Goal: Task Accomplishment & Management: Manage account settings

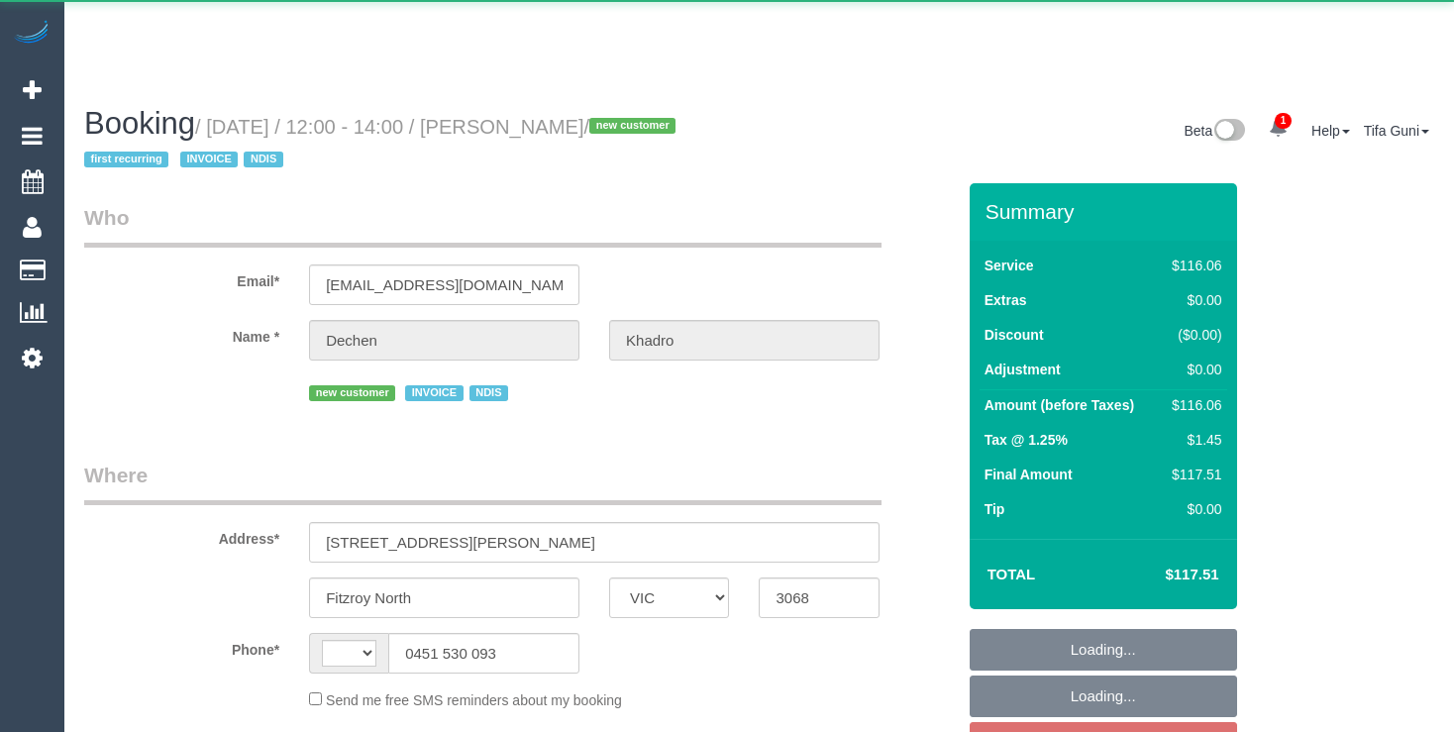
select select "VIC"
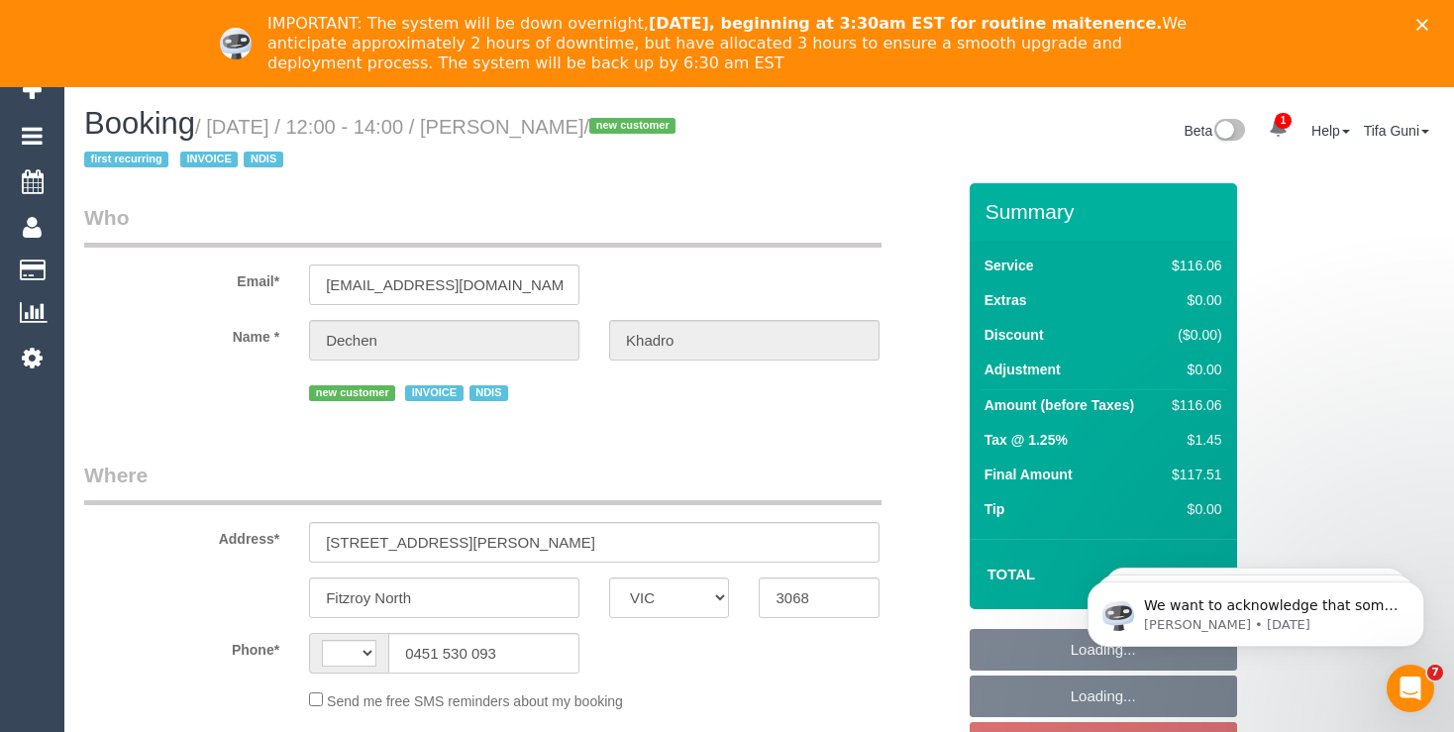
select select "string:AU"
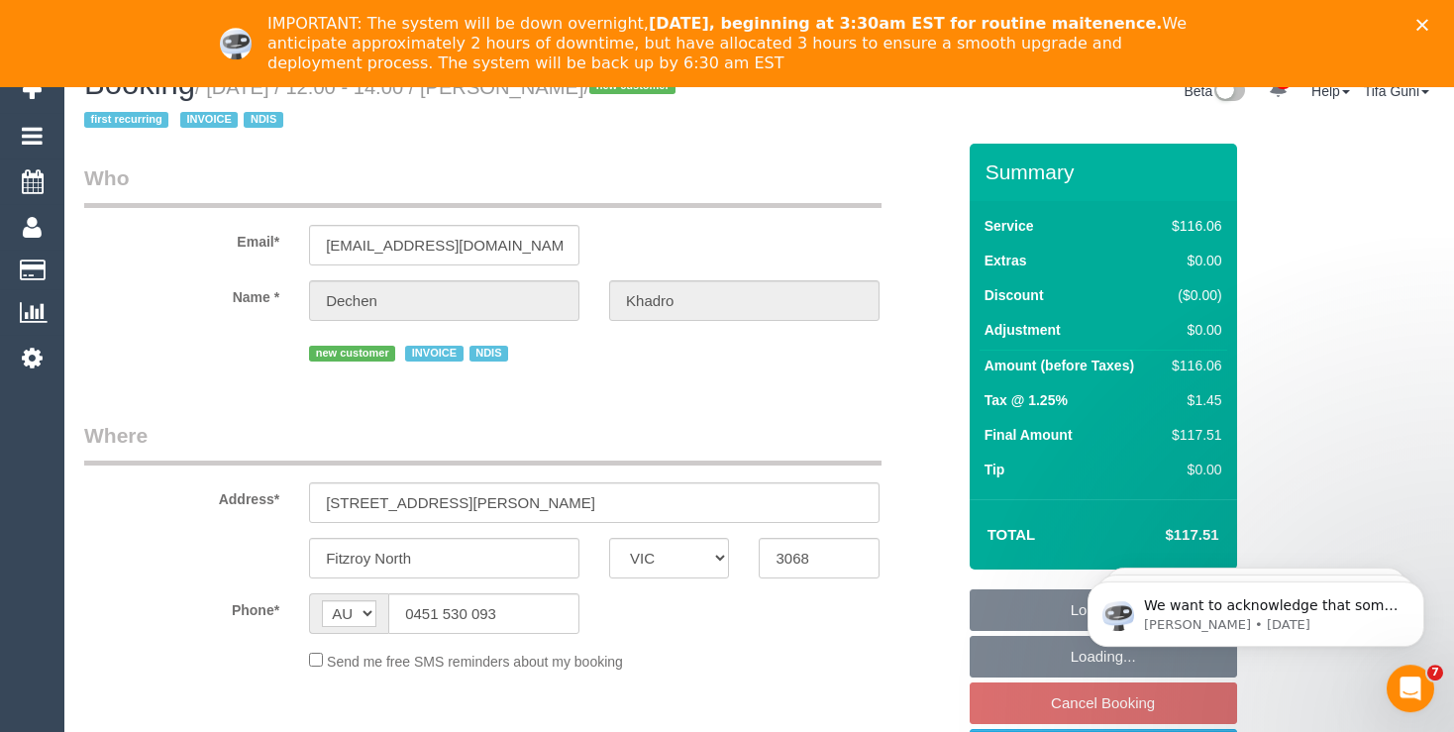
select select "number:27"
select select "number:14"
select select "number:19"
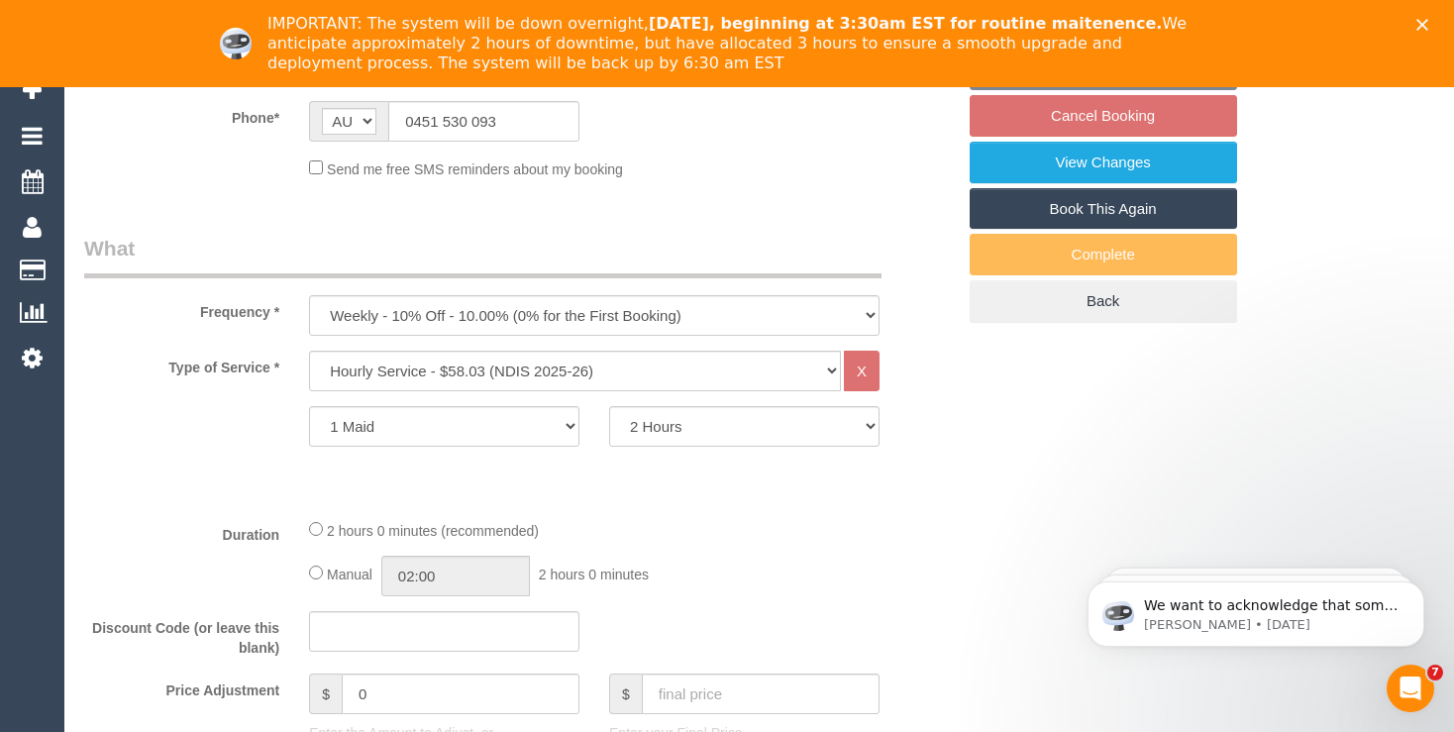
select select "object:1540"
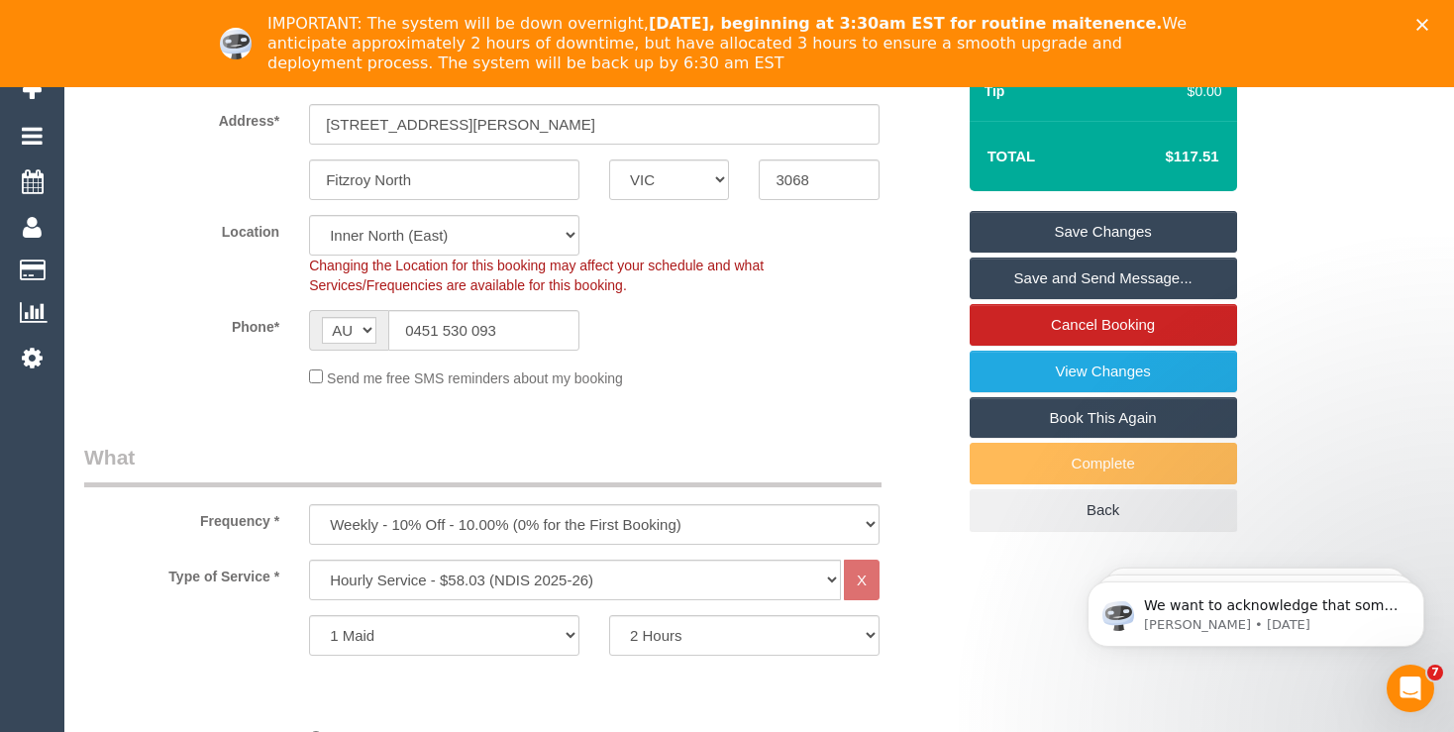
scroll to position [313, 0]
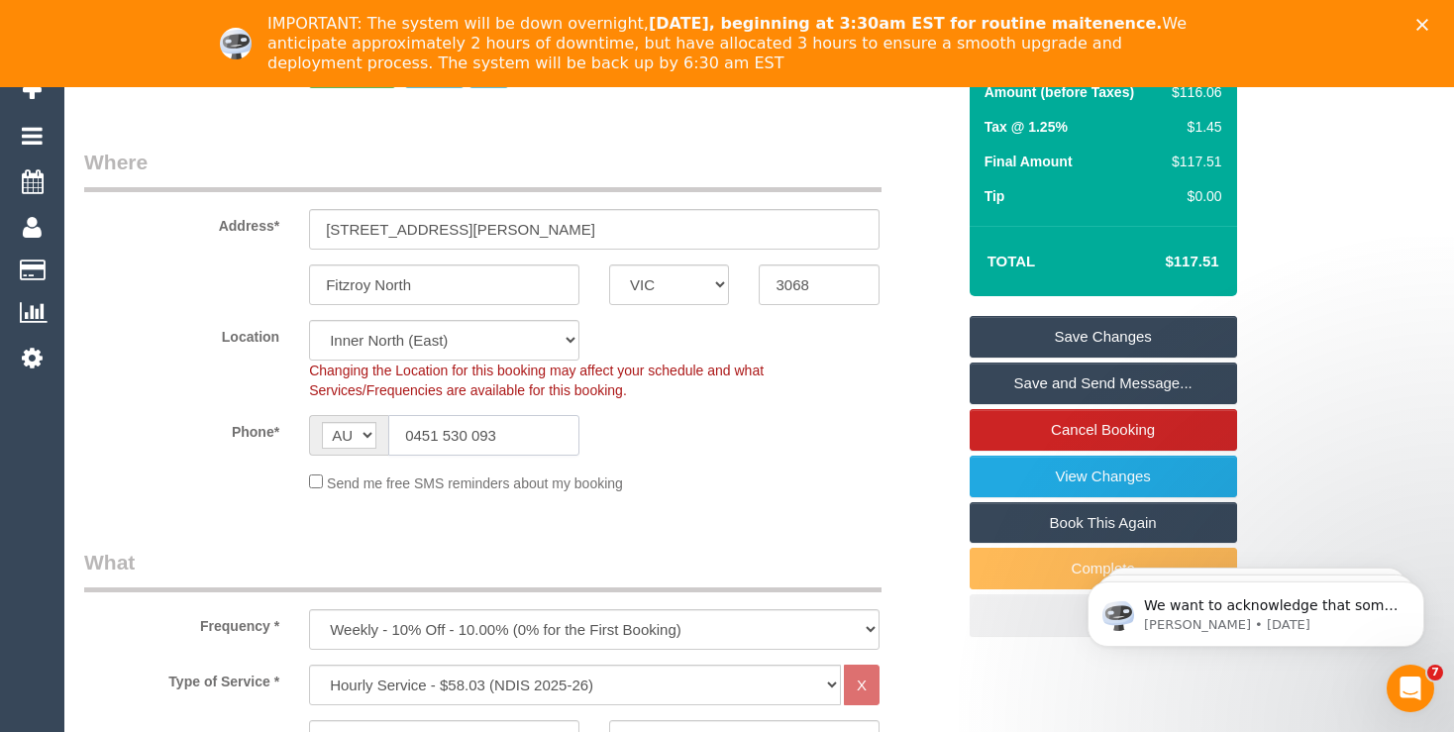
drag, startPoint x: 504, startPoint y: 433, endPoint x: 287, endPoint y: 430, distance: 216.9
click at [388, 430] on input "0451 530 093" at bounding box center [483, 435] width 191 height 41
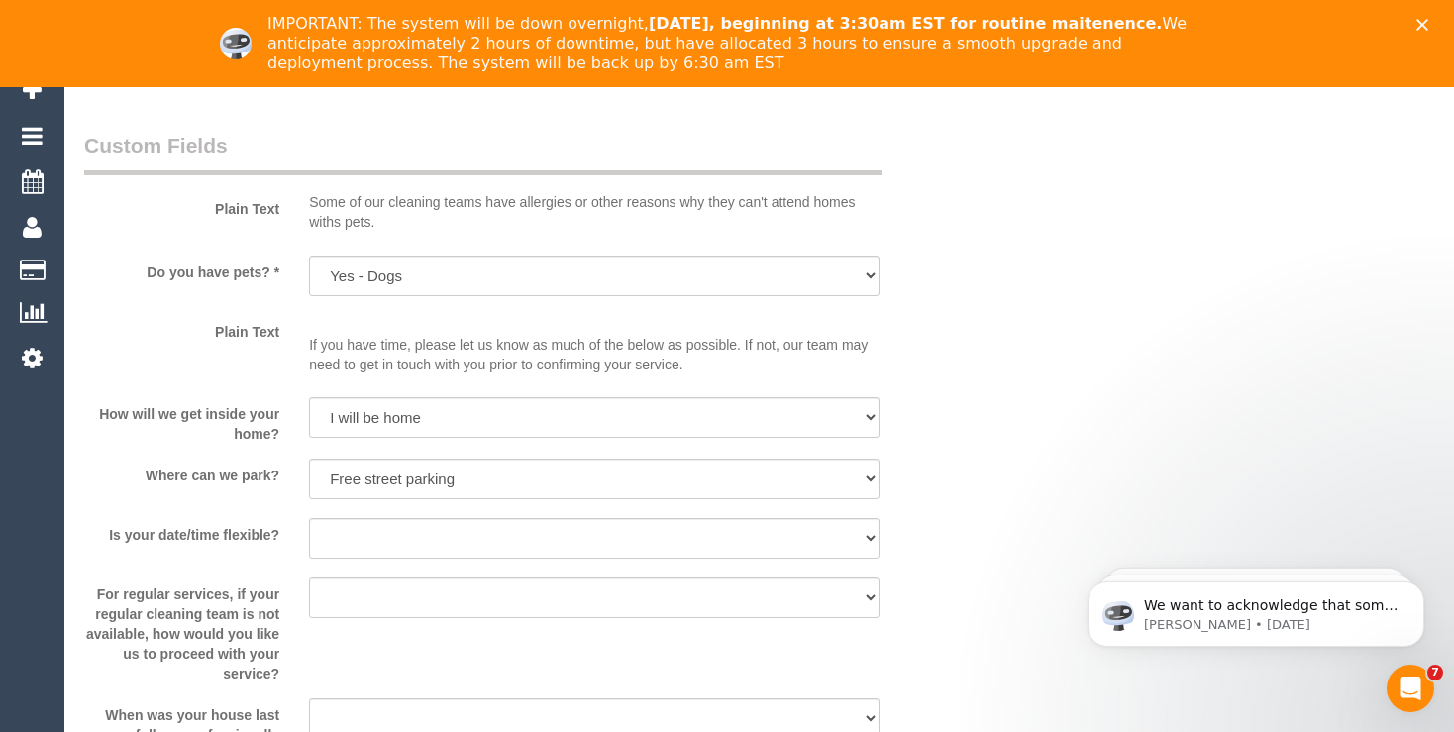
scroll to position [1569, 0]
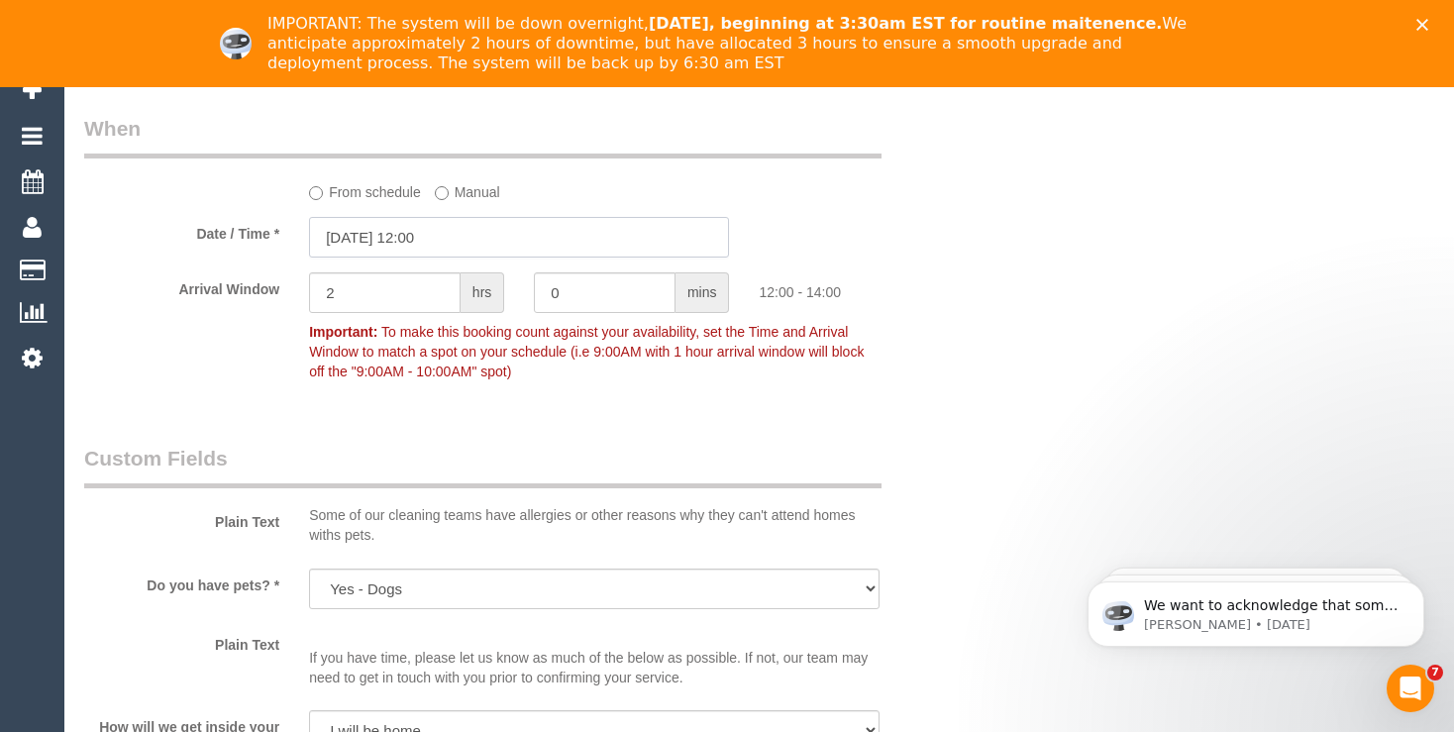
click at [431, 244] on input "16/10/2025 12:00" at bounding box center [519, 237] width 420 height 41
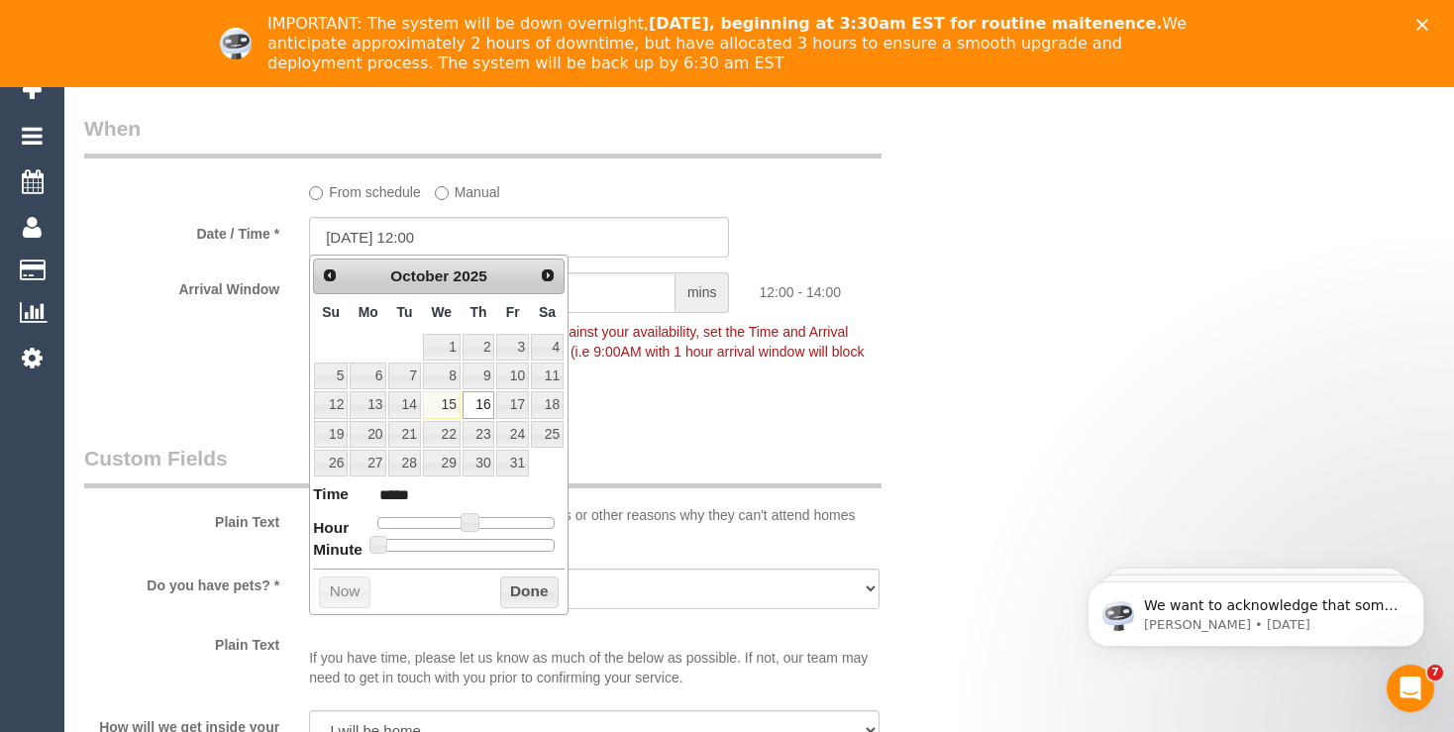
click at [1002, 312] on div "Who Email* dechenkaro@icloud.com Name * Dechen Khadro new customer INVOICE NDIS…" at bounding box center [759, 358] width 1350 height 3488
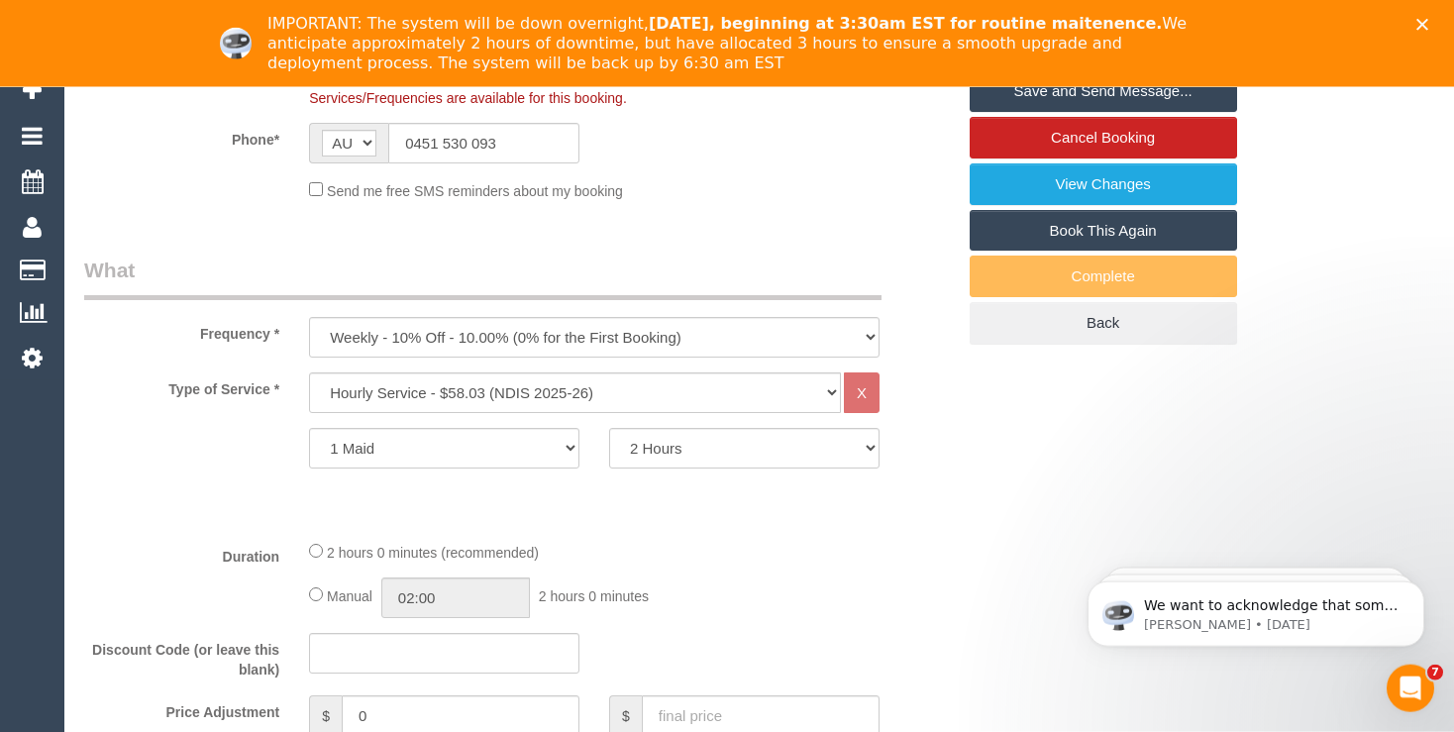
scroll to position [627, 0]
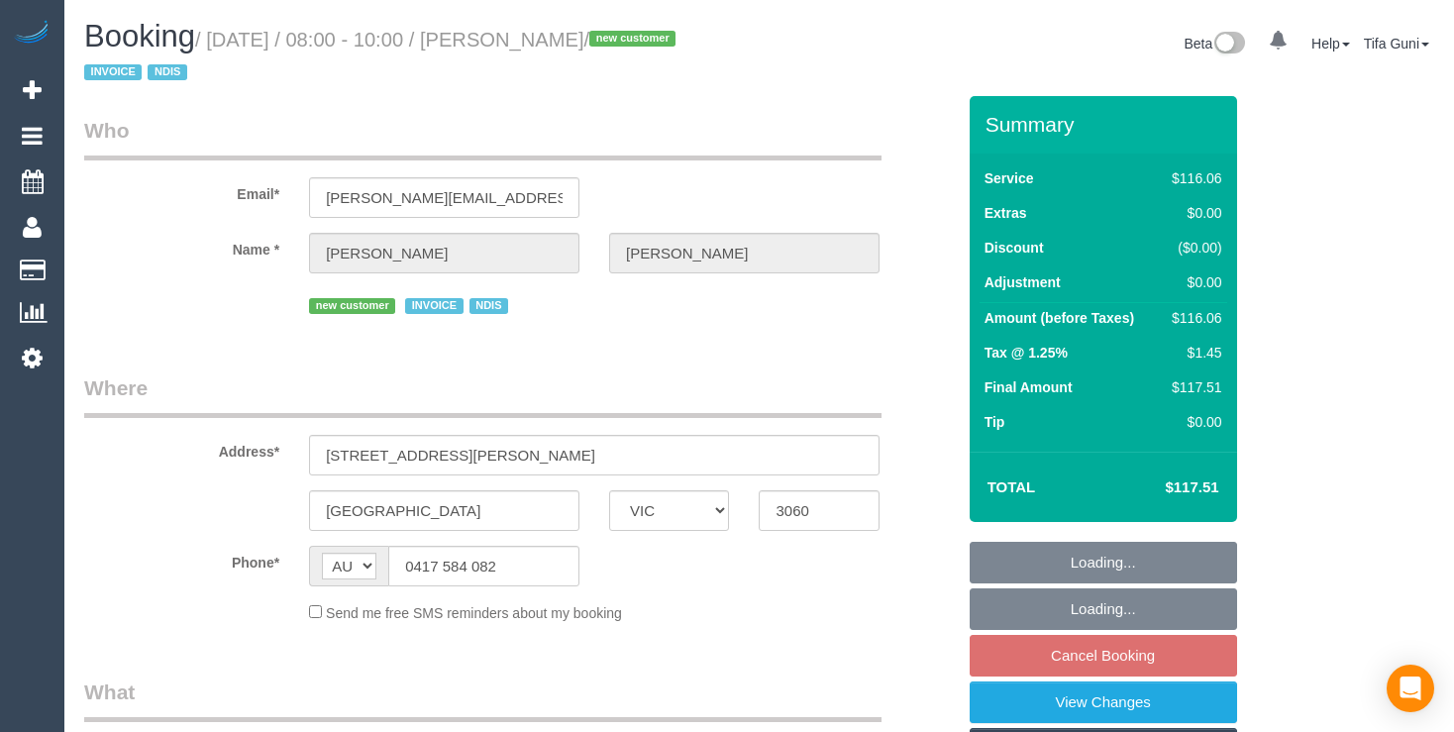
select select "VIC"
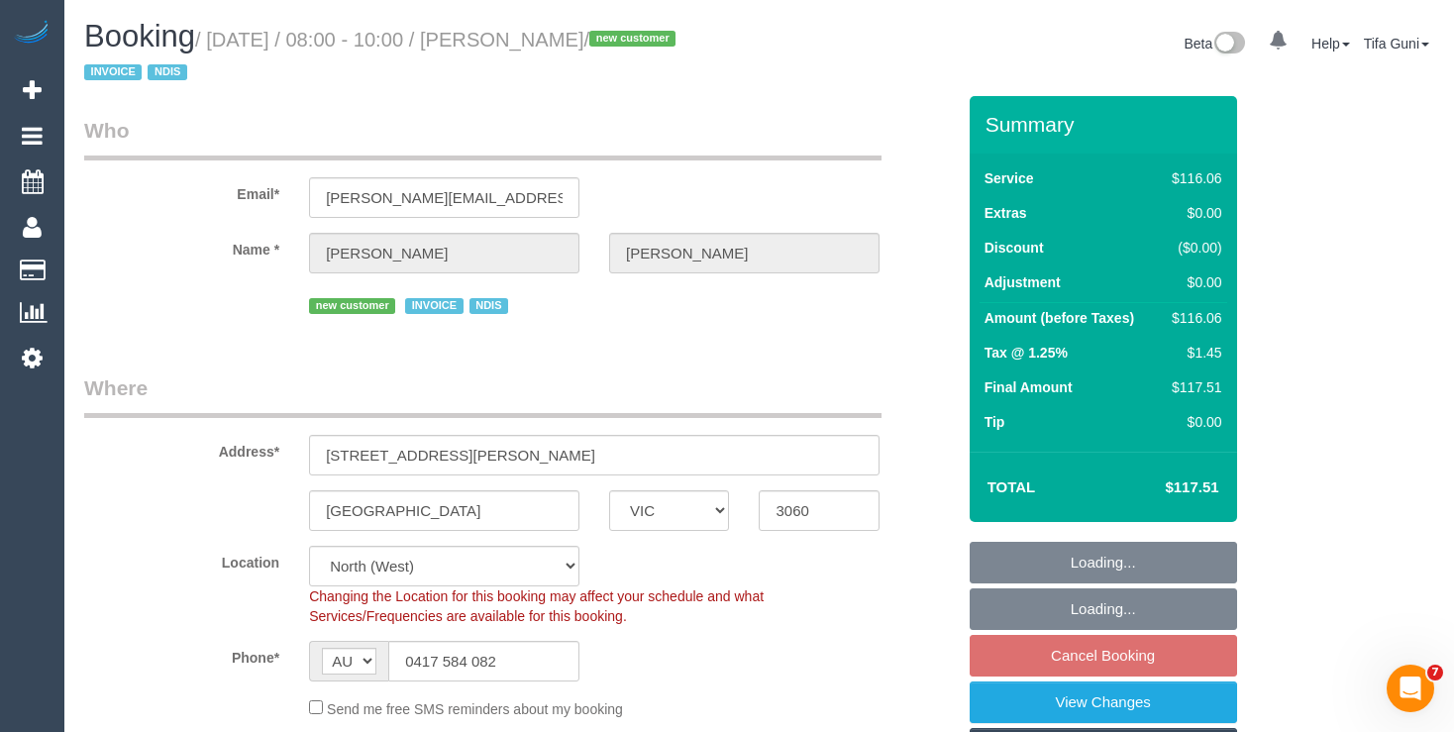
select select "object:800"
select select "spot1"
select select "number:28"
select select "number:14"
select select "number:18"
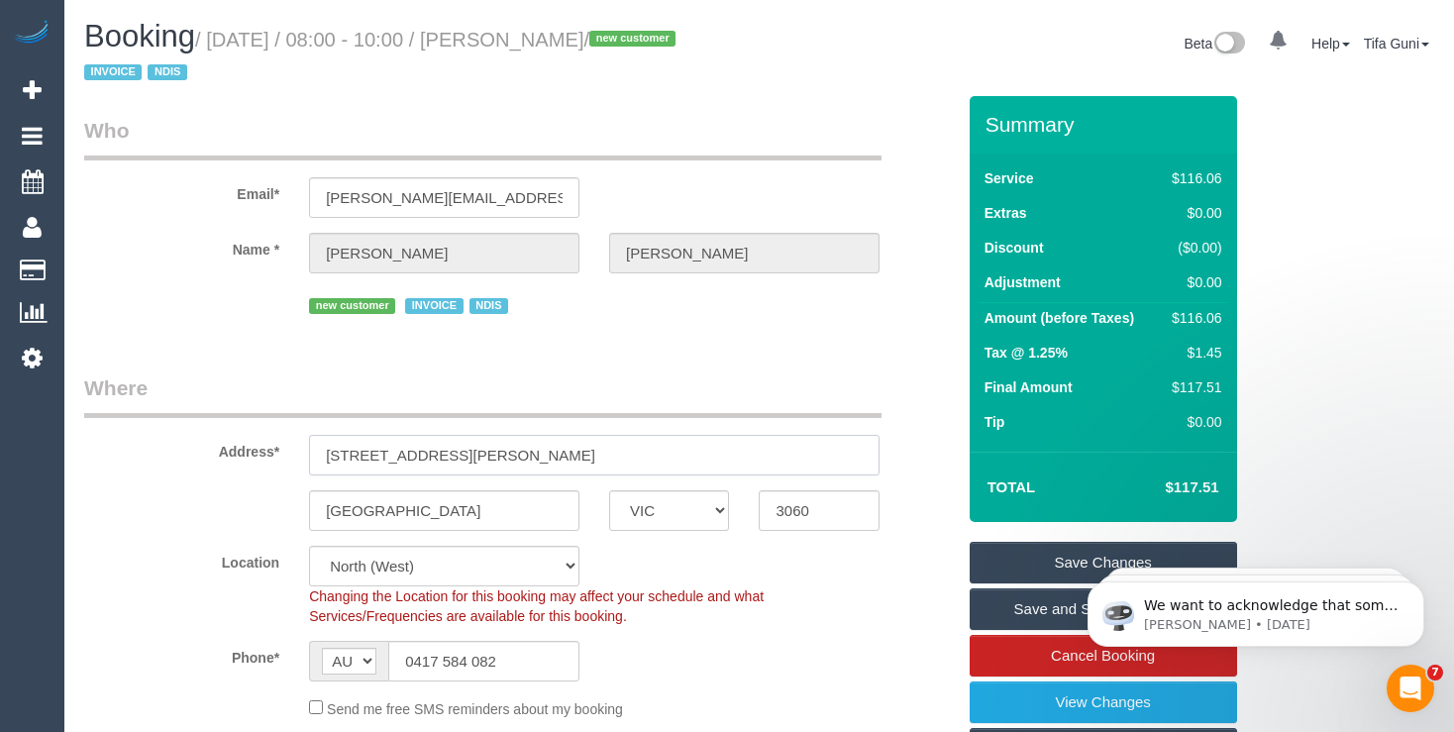
drag, startPoint x: 479, startPoint y: 452, endPoint x: 298, endPoint y: 454, distance: 181.2
click at [298, 454] on div "[STREET_ADDRESS][PERSON_NAME]" at bounding box center [594, 455] width 600 height 41
drag, startPoint x: 442, startPoint y: 461, endPoint x: 313, endPoint y: 461, distance: 128.7
click at [313, 461] on input "[STREET_ADDRESS][PERSON_NAME]" at bounding box center [594, 455] width 570 height 41
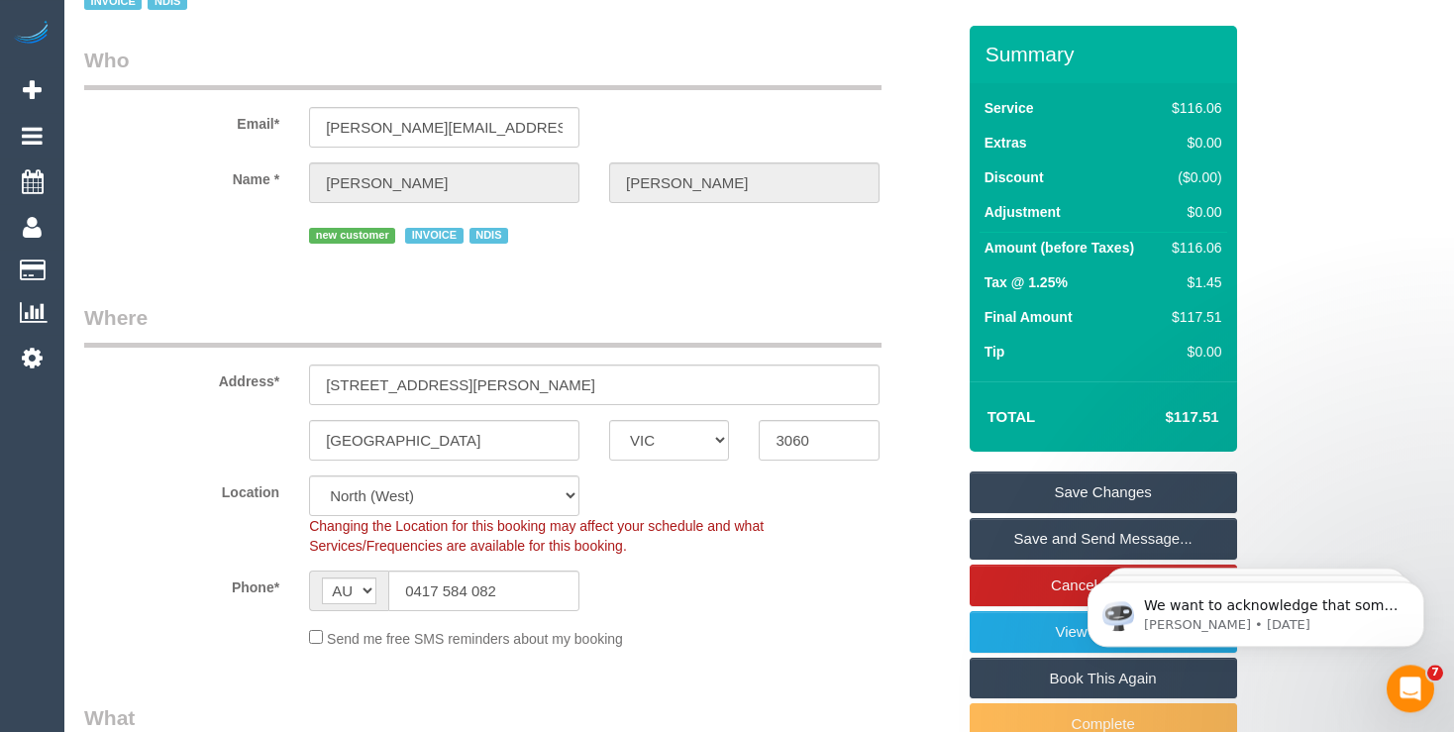
scroll to position [104, 0]
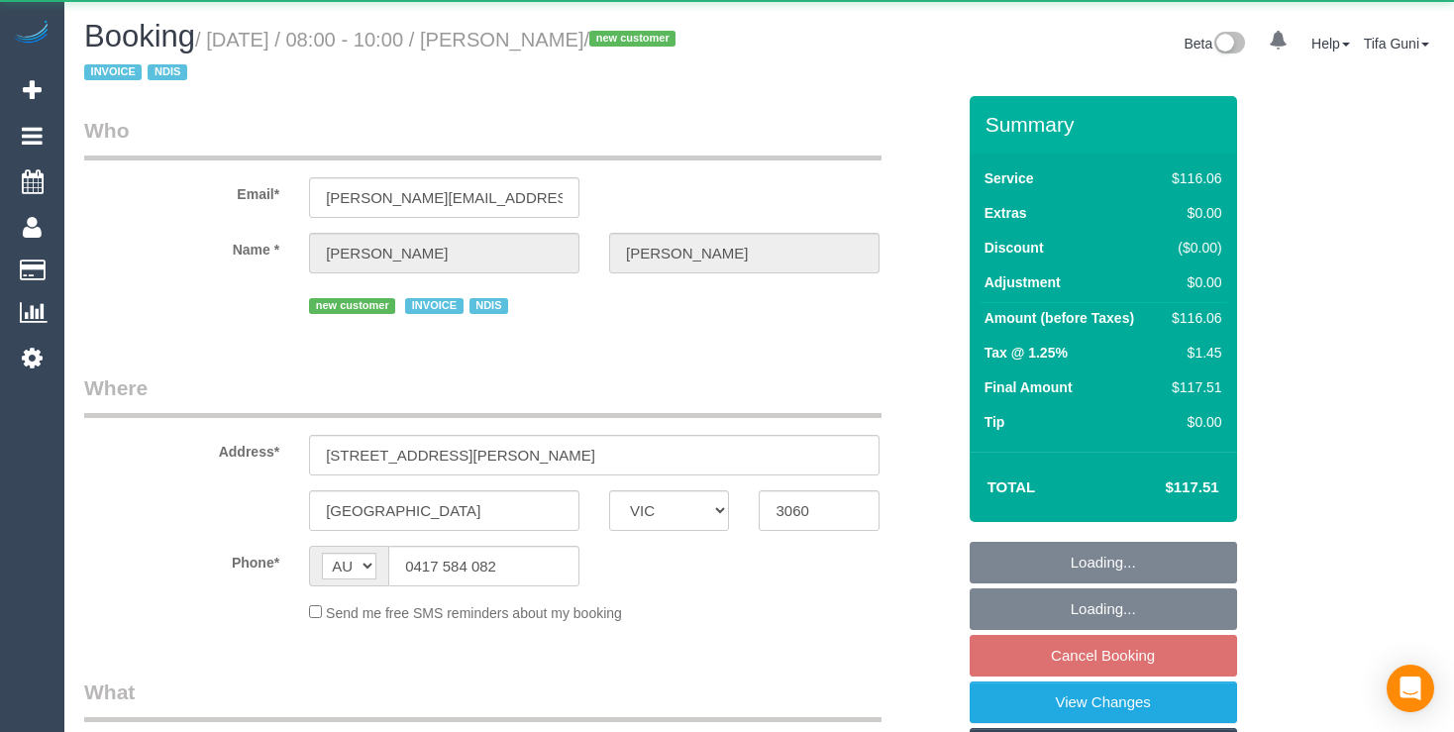
select select "VIC"
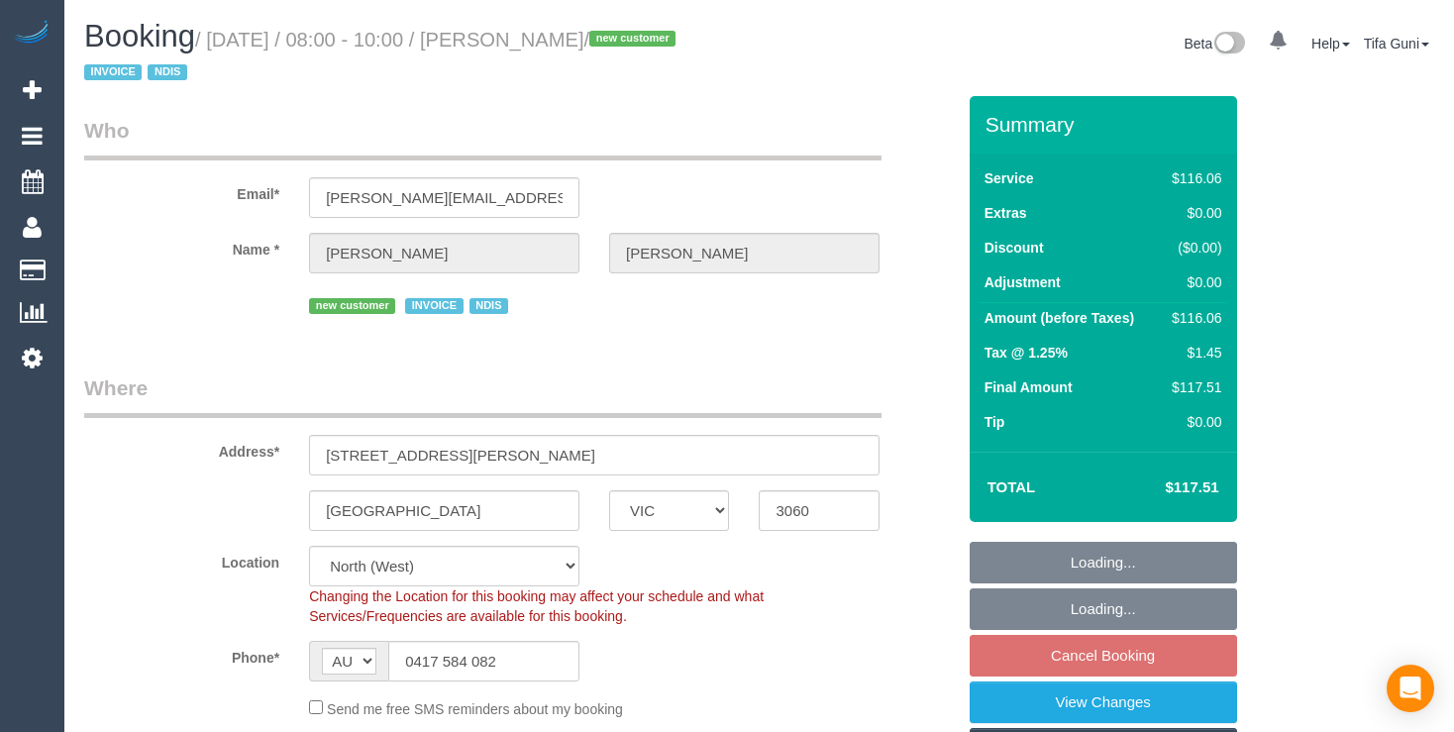
select select "object:795"
select select "number:28"
select select "number:14"
select select "number:18"
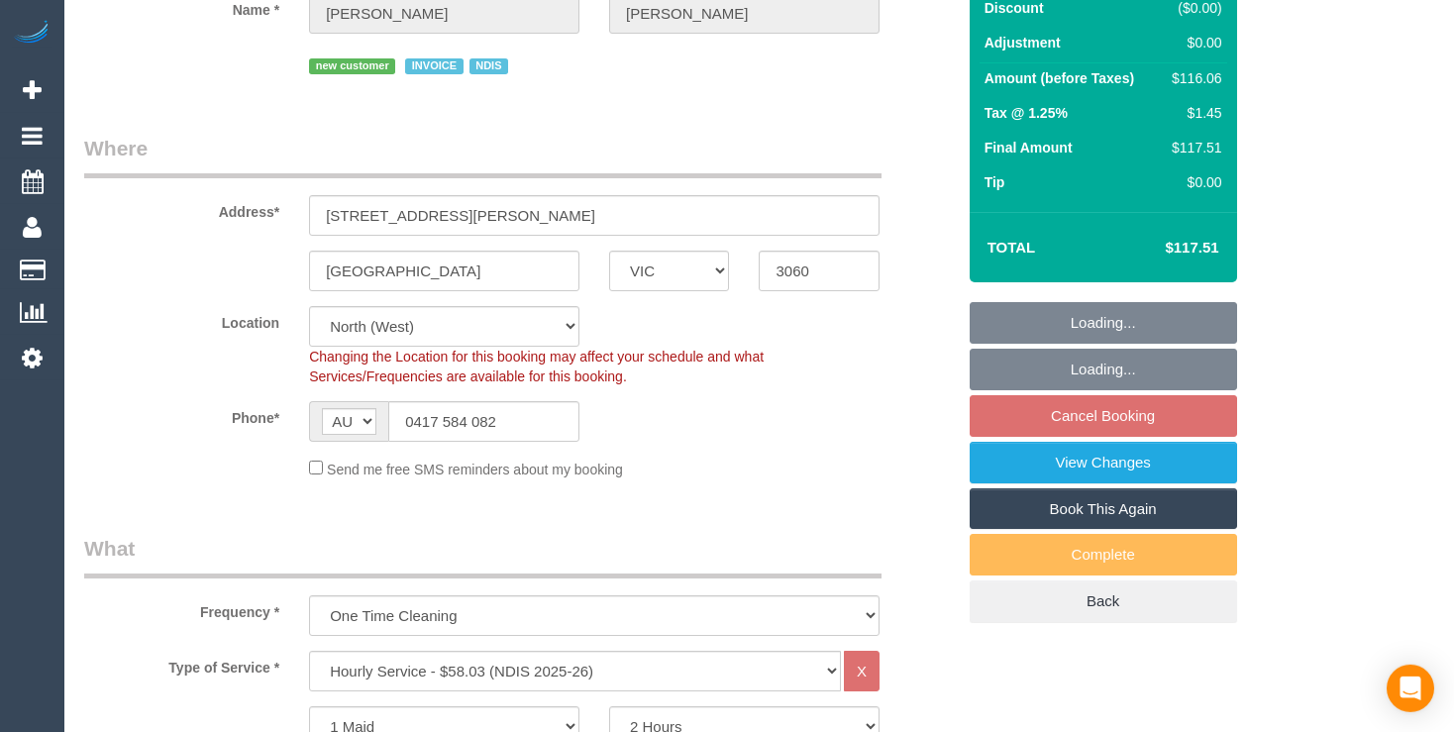
scroll to position [313, 0]
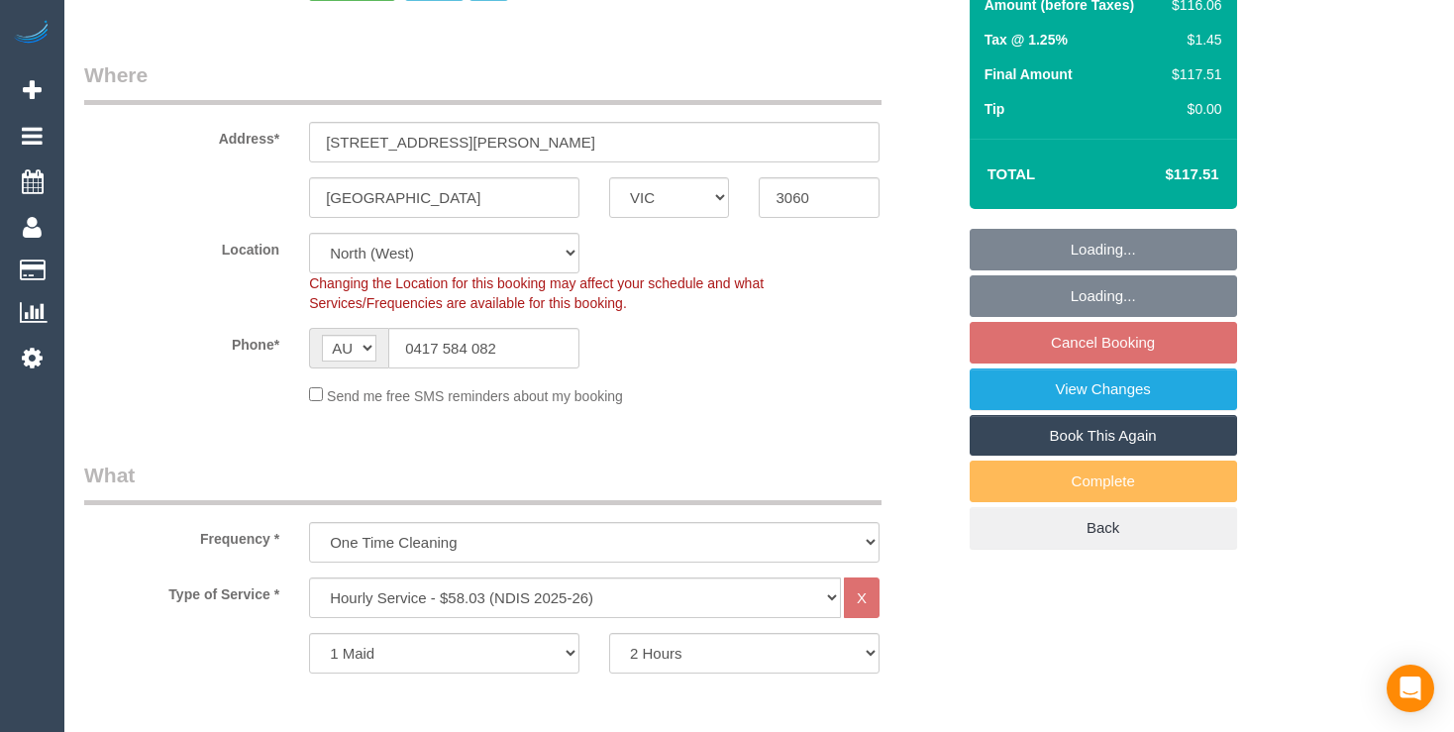
select select "spot1"
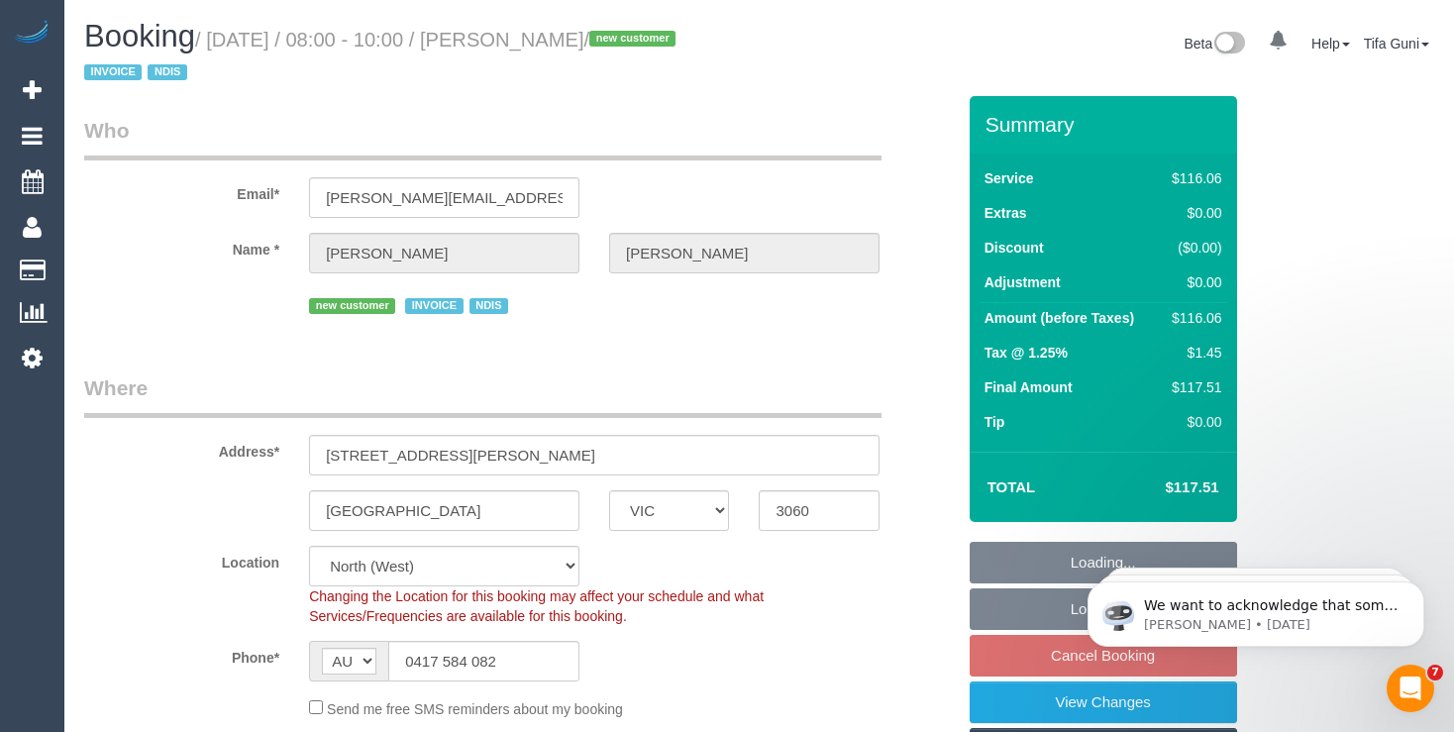
scroll to position [0, 0]
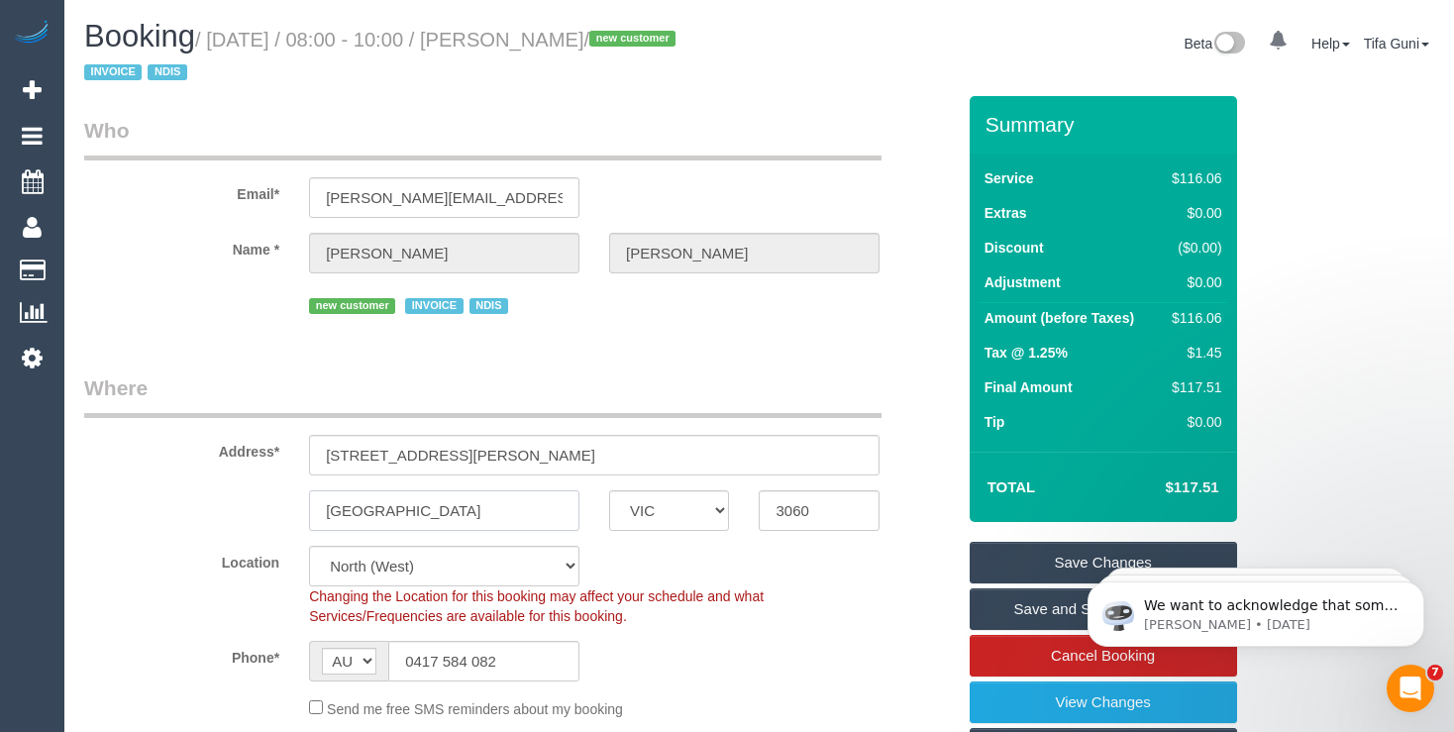
drag, startPoint x: 412, startPoint y: 517, endPoint x: 331, endPoint y: 513, distance: 81.3
click at [331, 513] on input "[GEOGRAPHIC_DATA]" at bounding box center [444, 510] width 270 height 41
drag, startPoint x: 386, startPoint y: 506, endPoint x: 303, endPoint y: 509, distance: 83.2
click at [309, 509] on input "[GEOGRAPHIC_DATA]" at bounding box center [444, 510] width 270 height 41
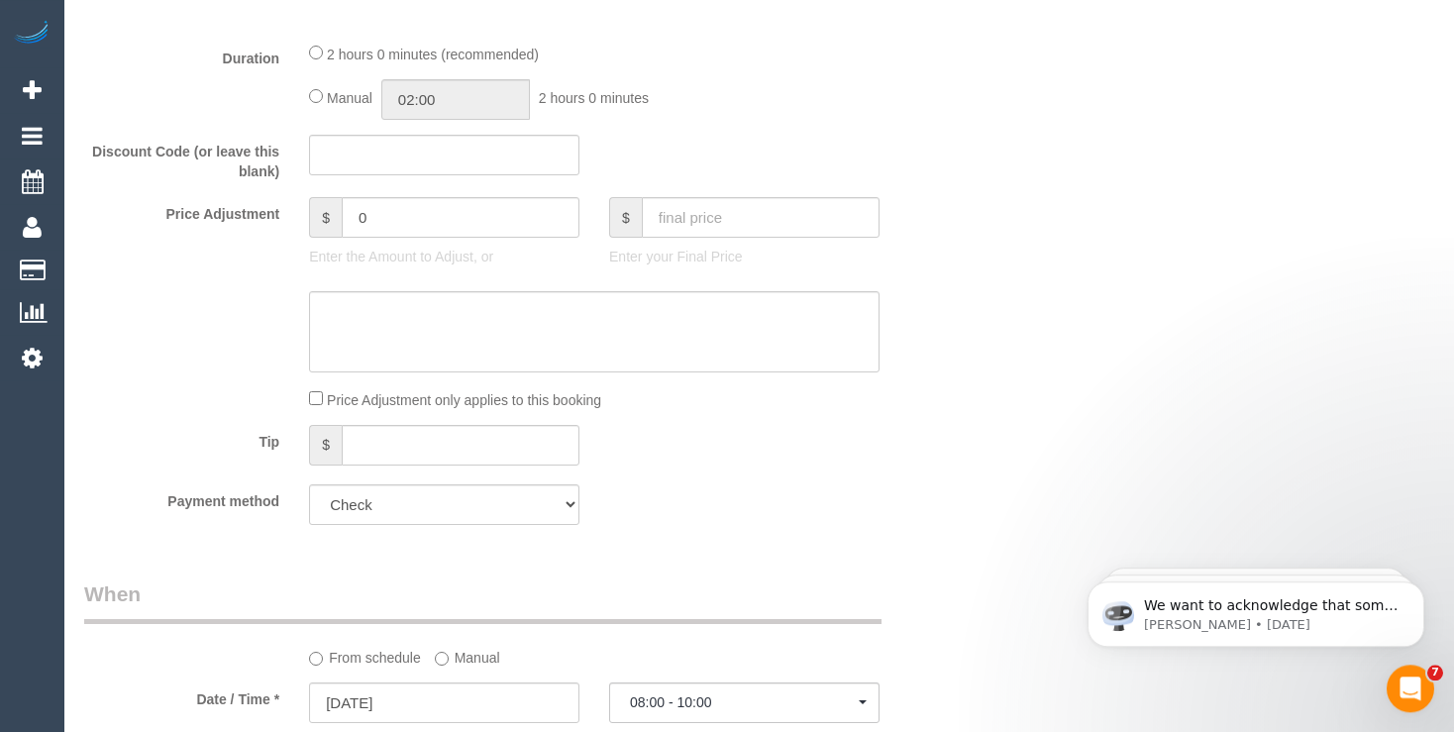
scroll to position [941, 0]
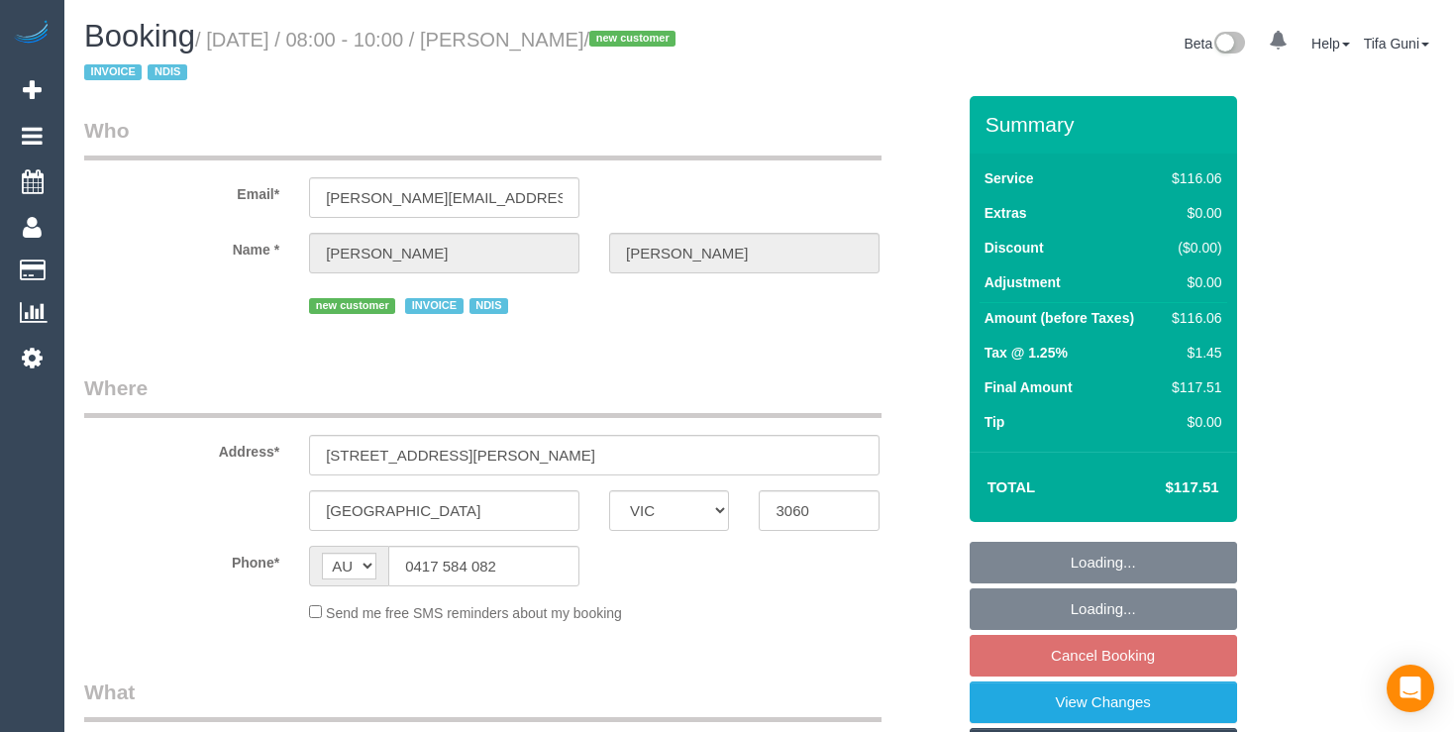
select select "VIC"
select select "object:523"
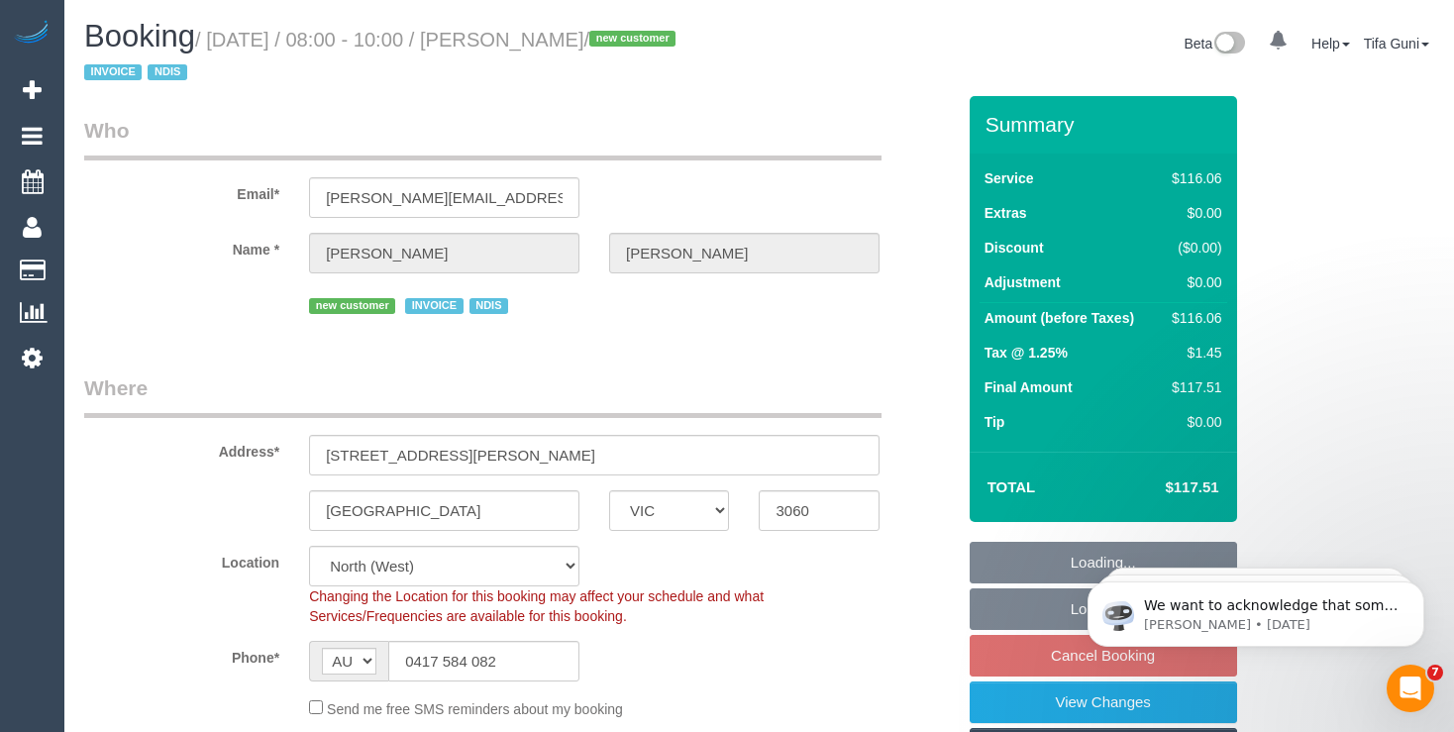
select select "spot1"
select select "object:1320"
select select "number:28"
select select "number:14"
select select "number:18"
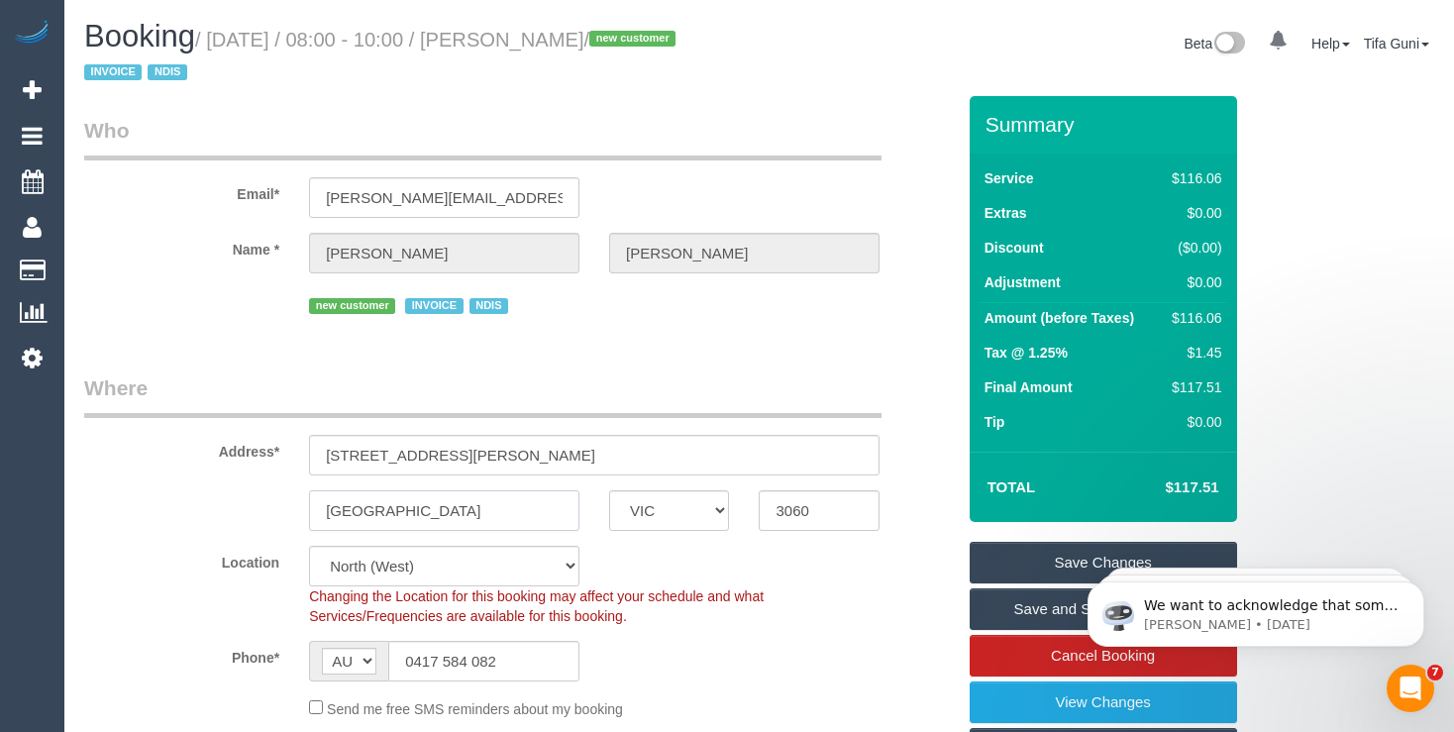
drag, startPoint x: 407, startPoint y: 513, endPoint x: 242, endPoint y: 509, distance: 165.4
click at [242, 509] on div "Newport ACT NSW NT QLD SA TAS VIC WA 3060" at bounding box center [519, 510] width 900 height 41
drag, startPoint x: 394, startPoint y: 508, endPoint x: 305, endPoint y: 505, distance: 89.2
click at [309, 505] on input "Newport" at bounding box center [444, 510] width 270 height 41
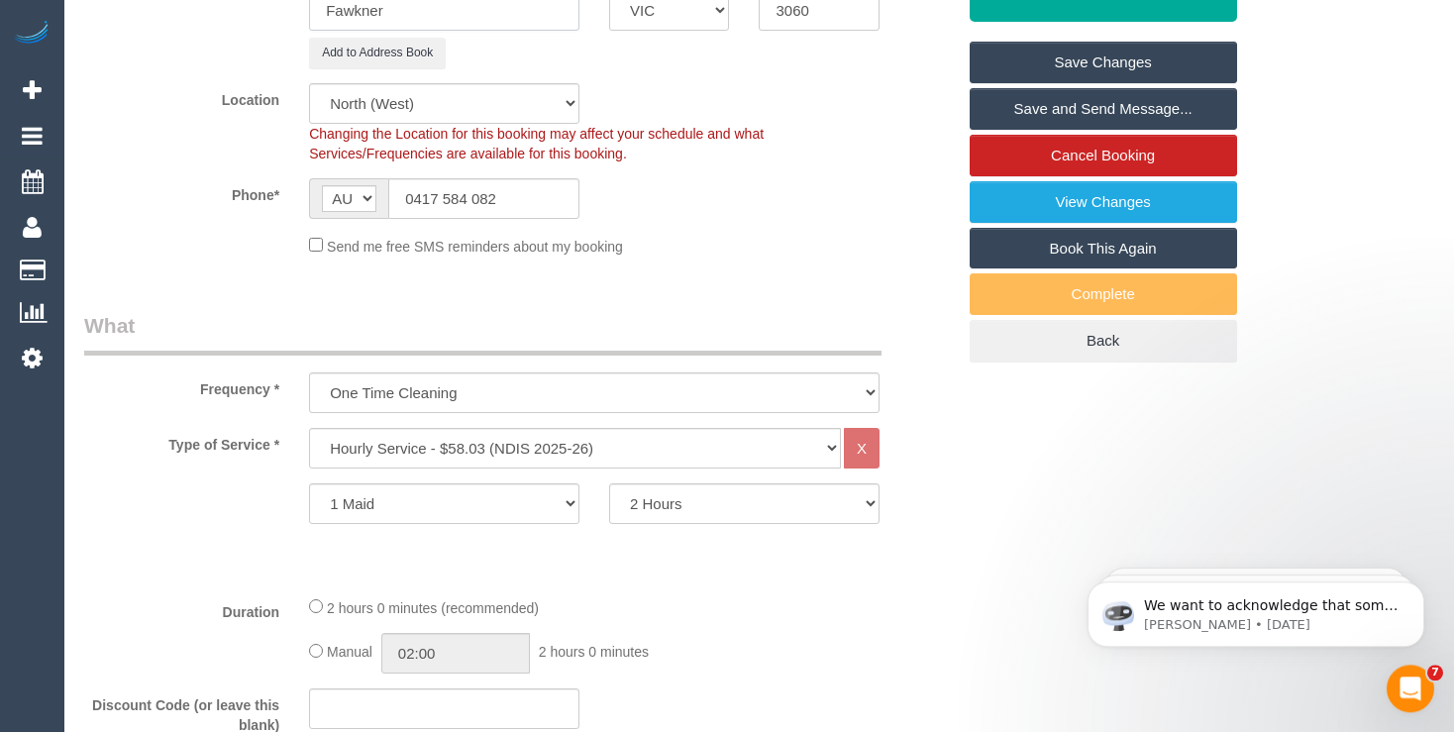
scroll to position [523, 0]
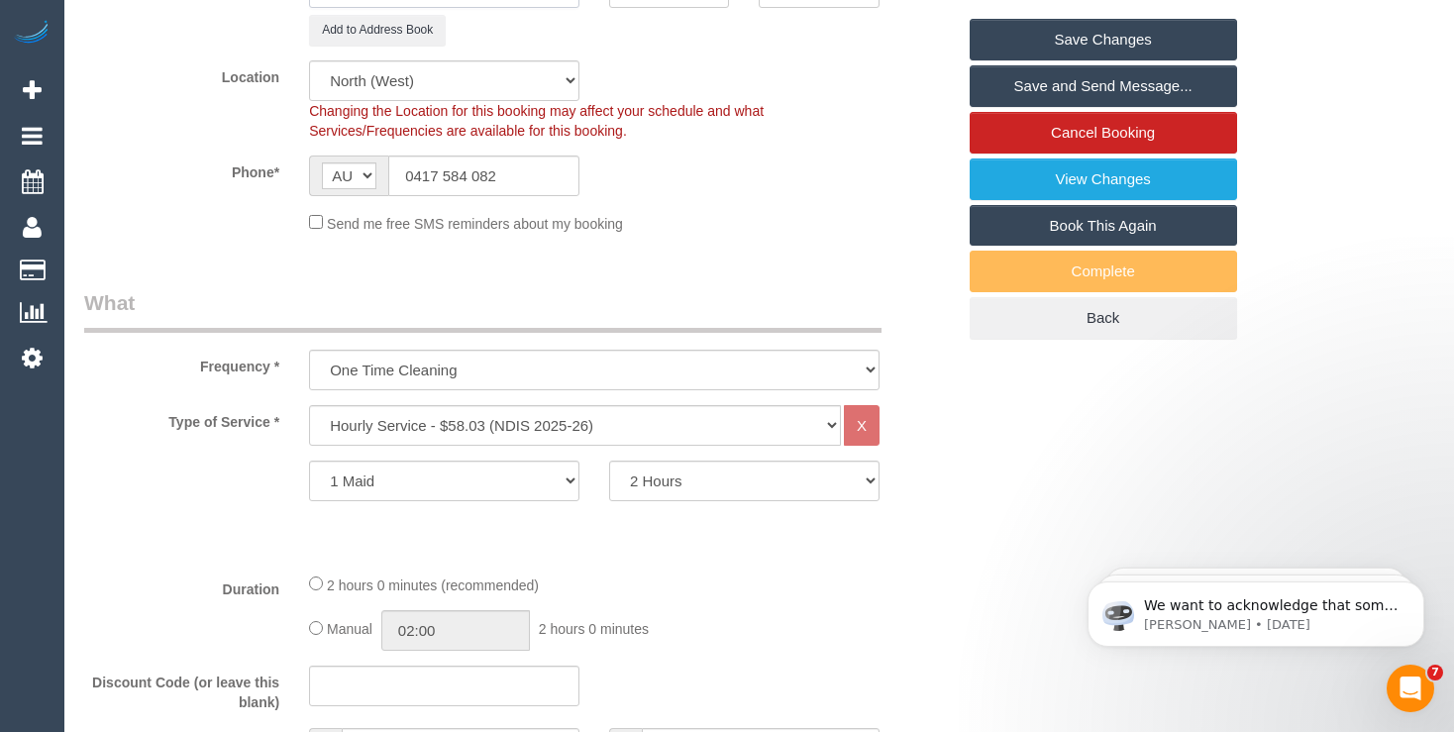
type input "Fawkner"
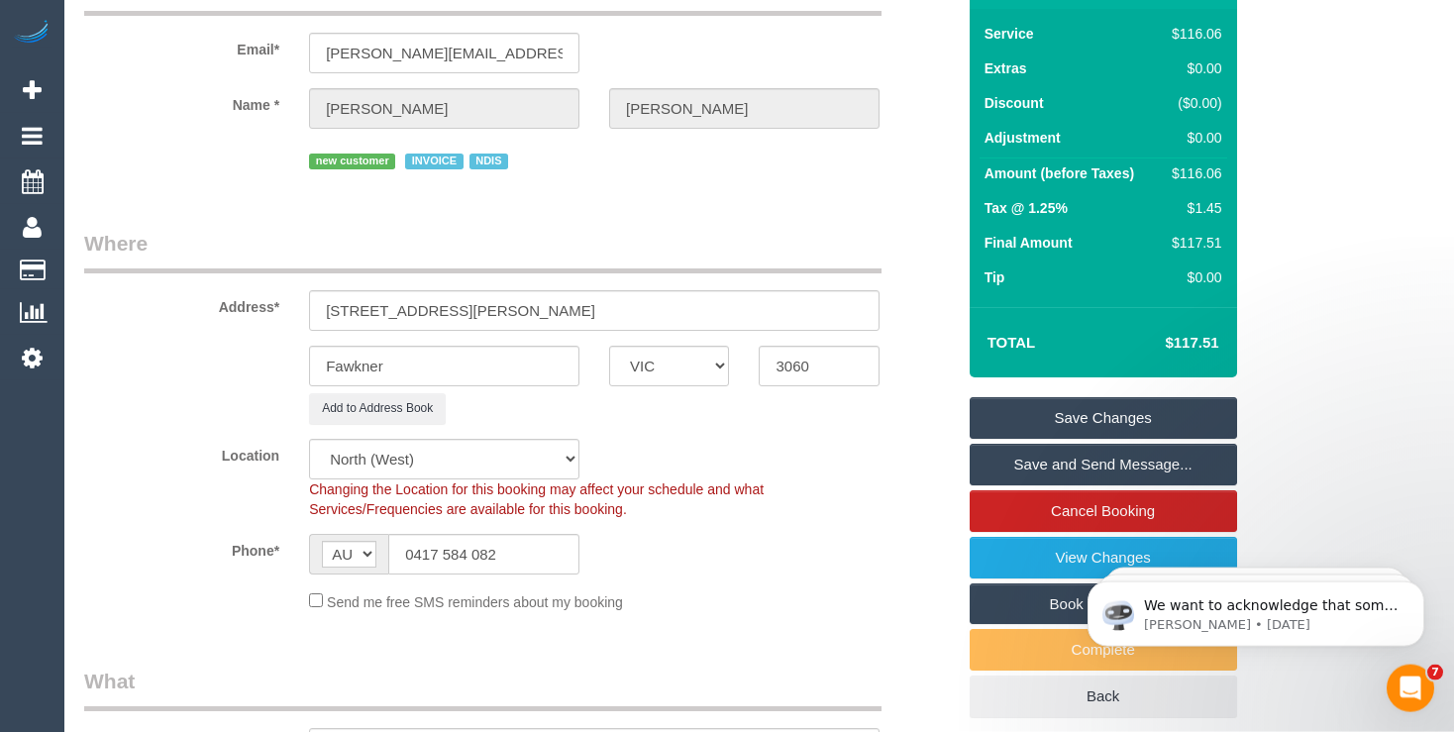
scroll to position [104, 0]
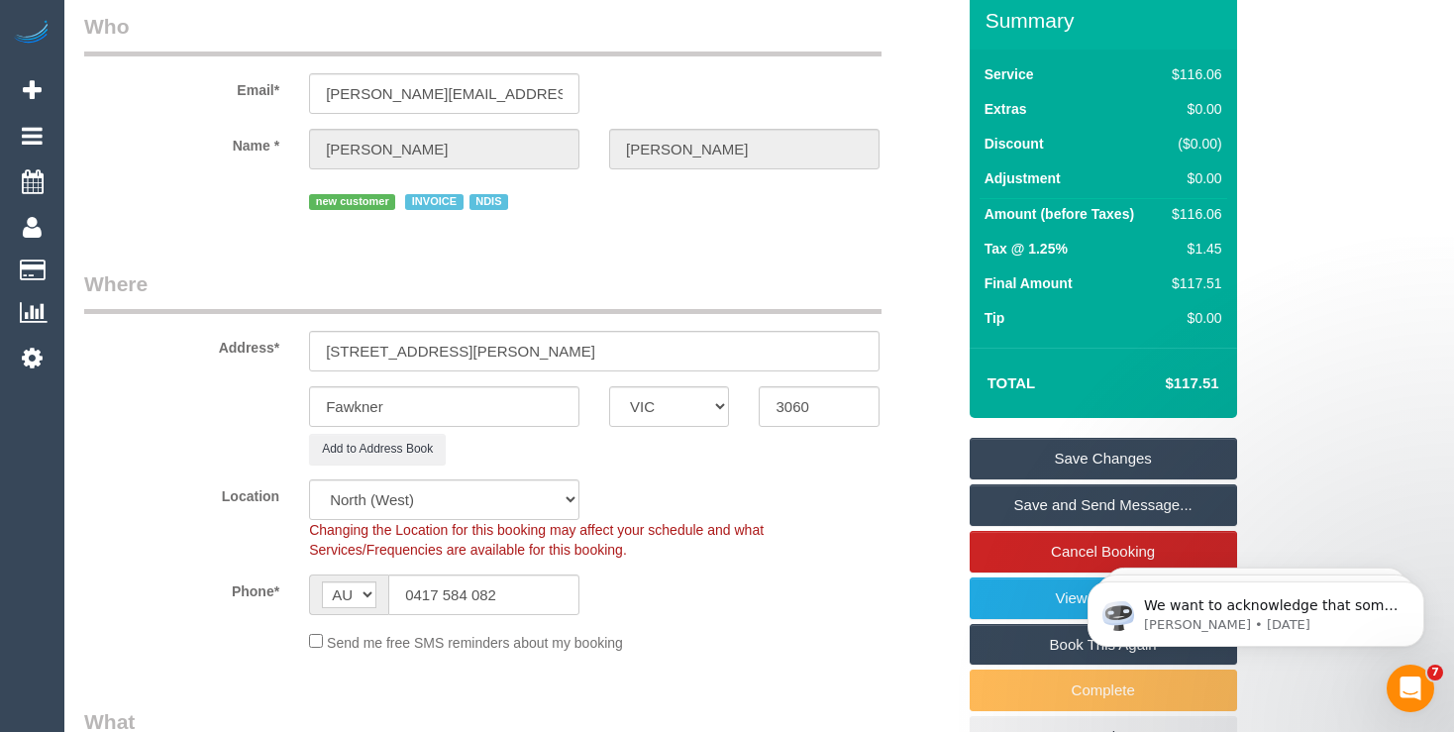
click at [1096, 451] on link "Save Changes" at bounding box center [1103, 459] width 267 height 42
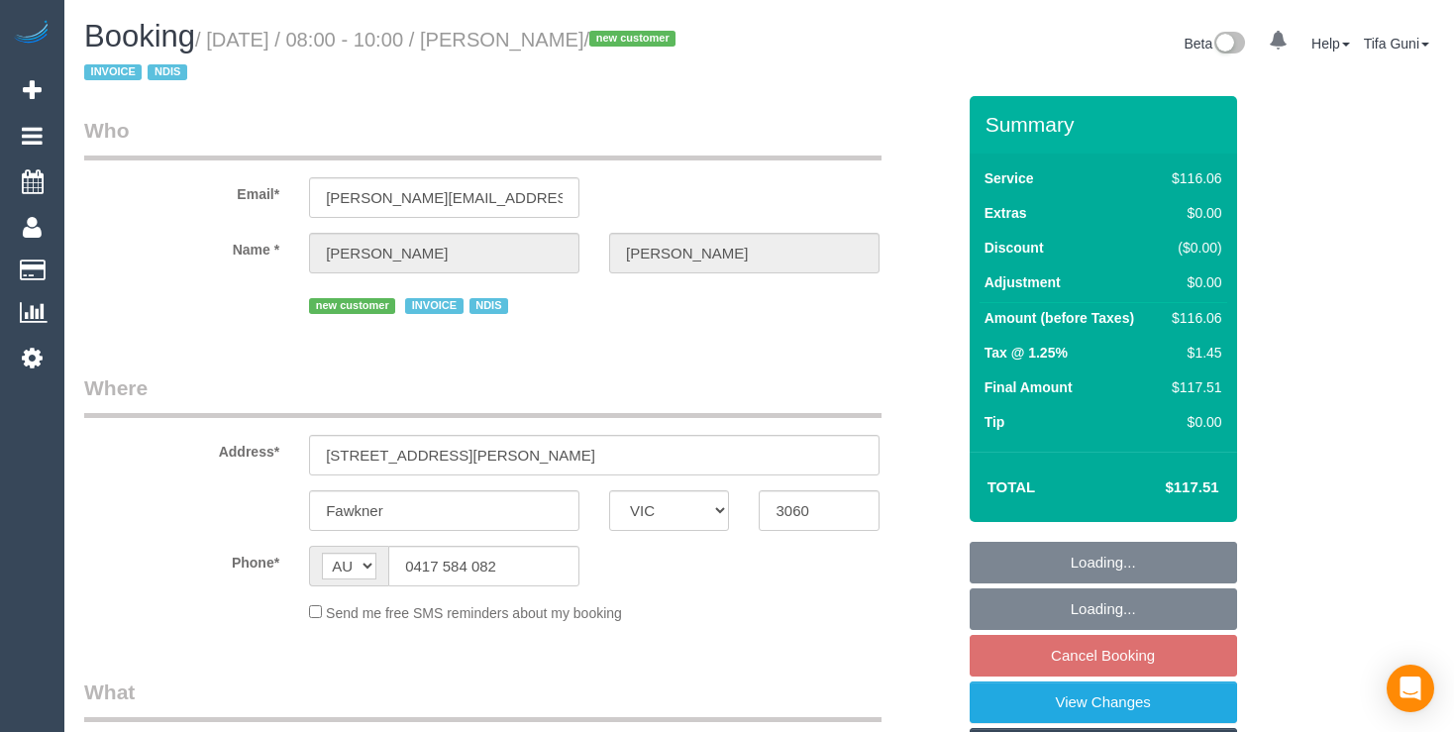
select select "VIC"
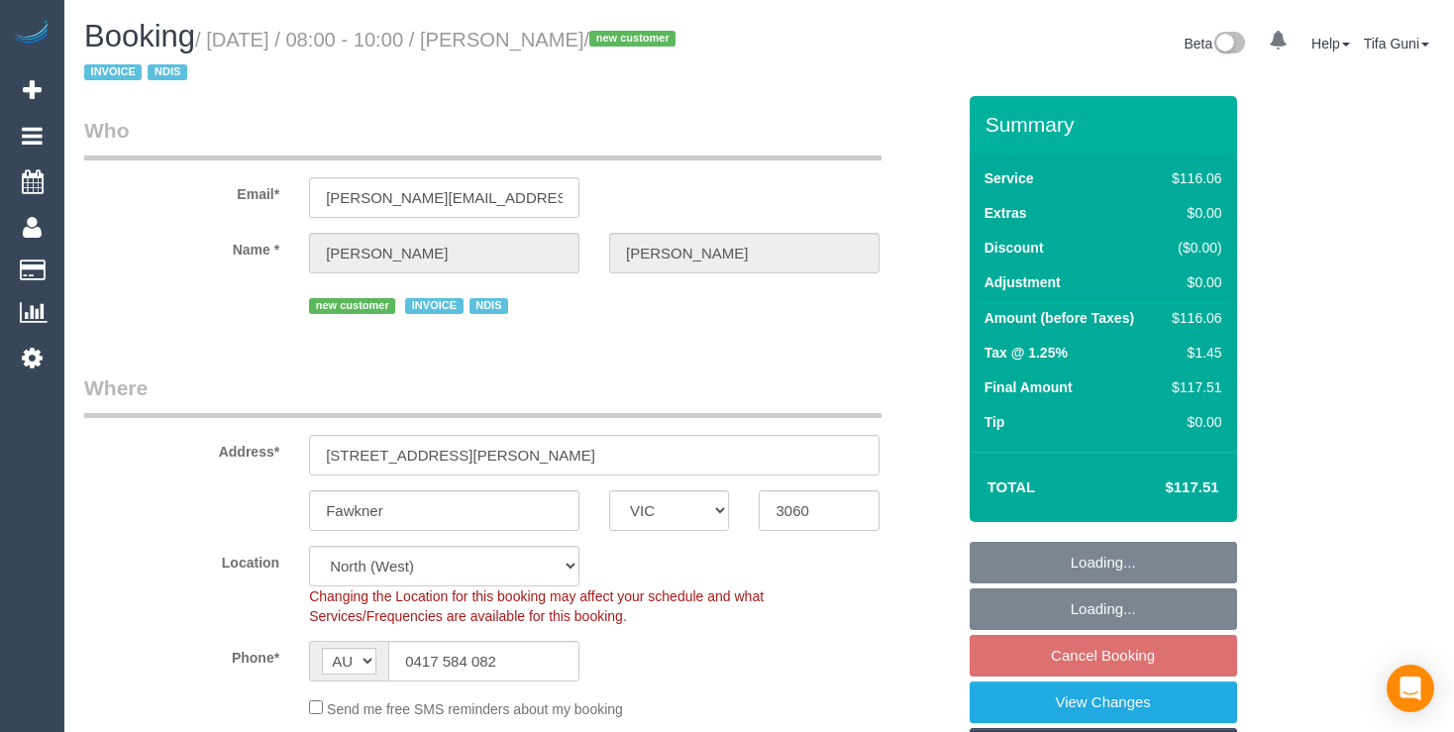
select select "object:1461"
select select "spot1"
select select "number:28"
select select "number:14"
select select "number:18"
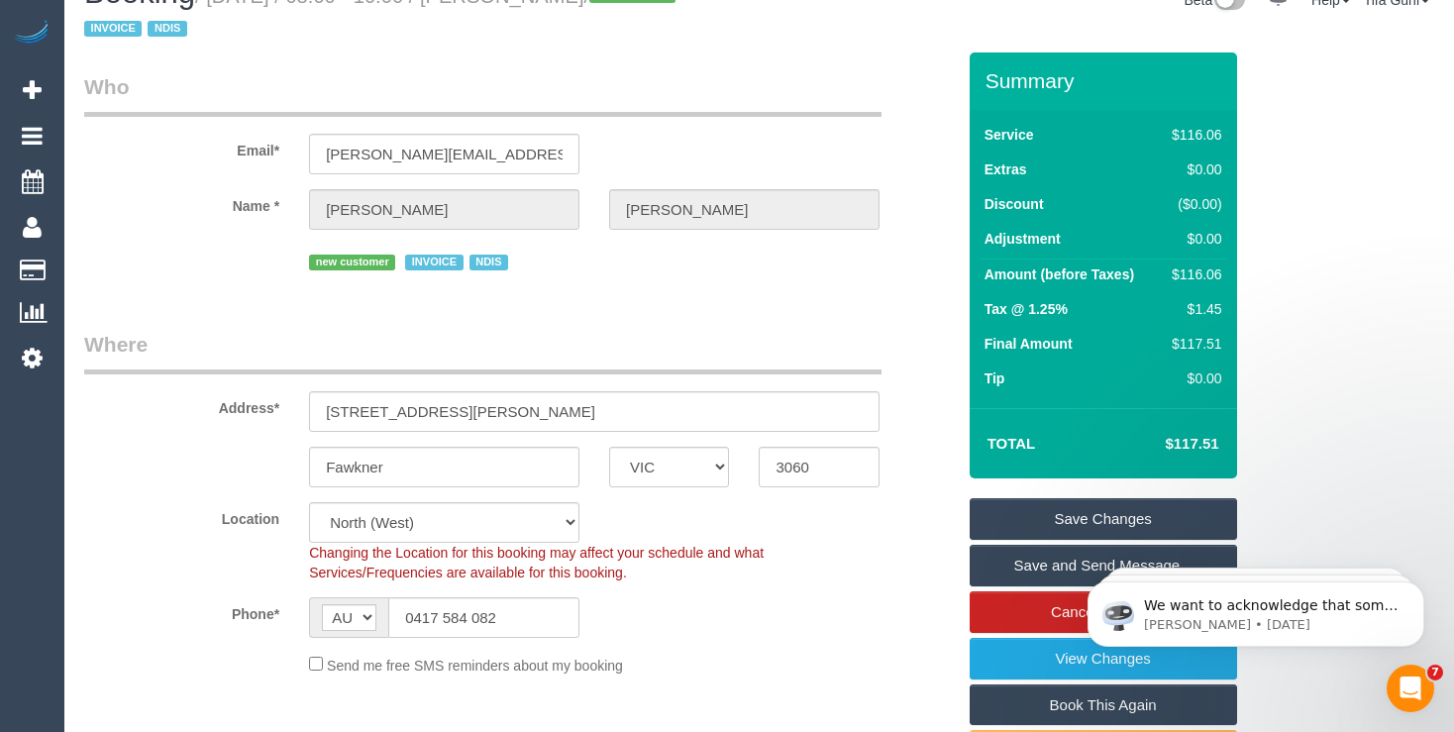
scroll to position [104, 0]
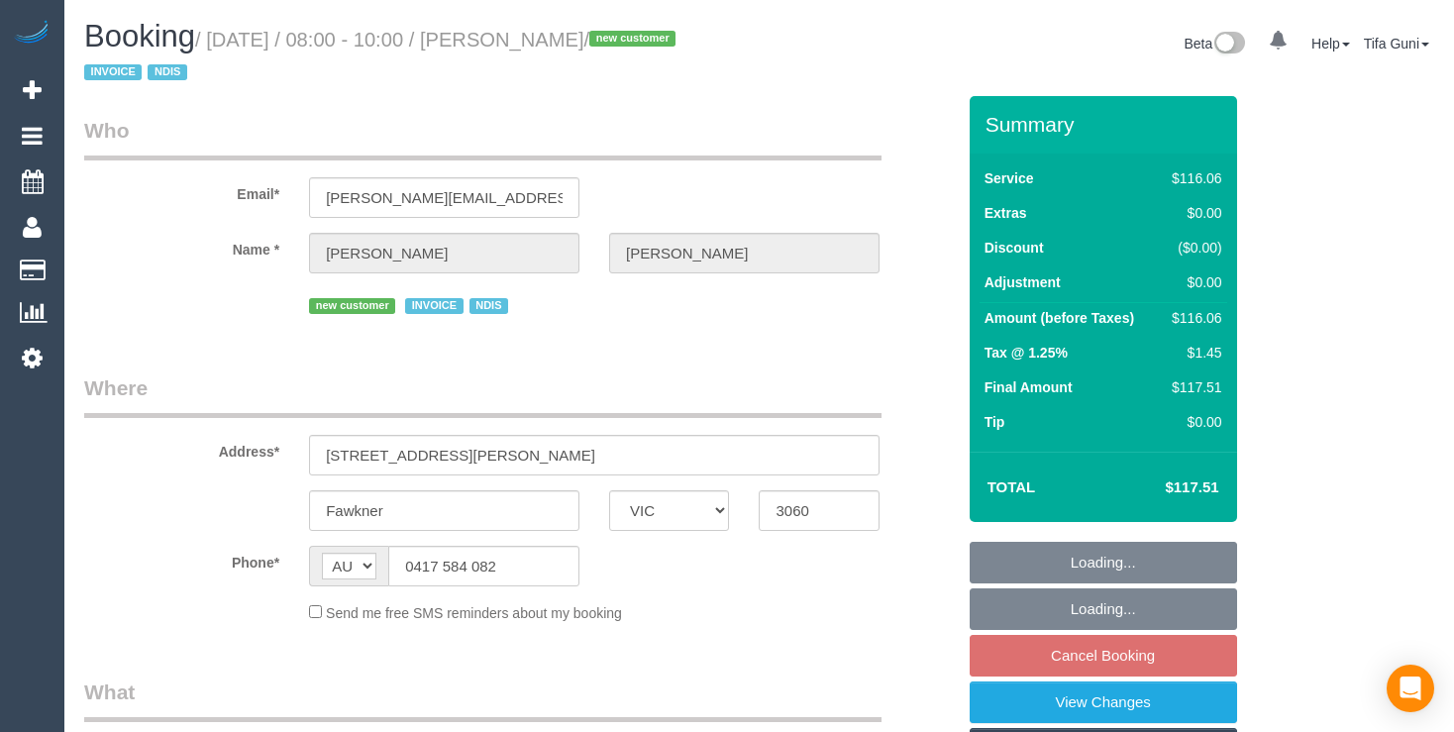
select select "VIC"
select select "object:583"
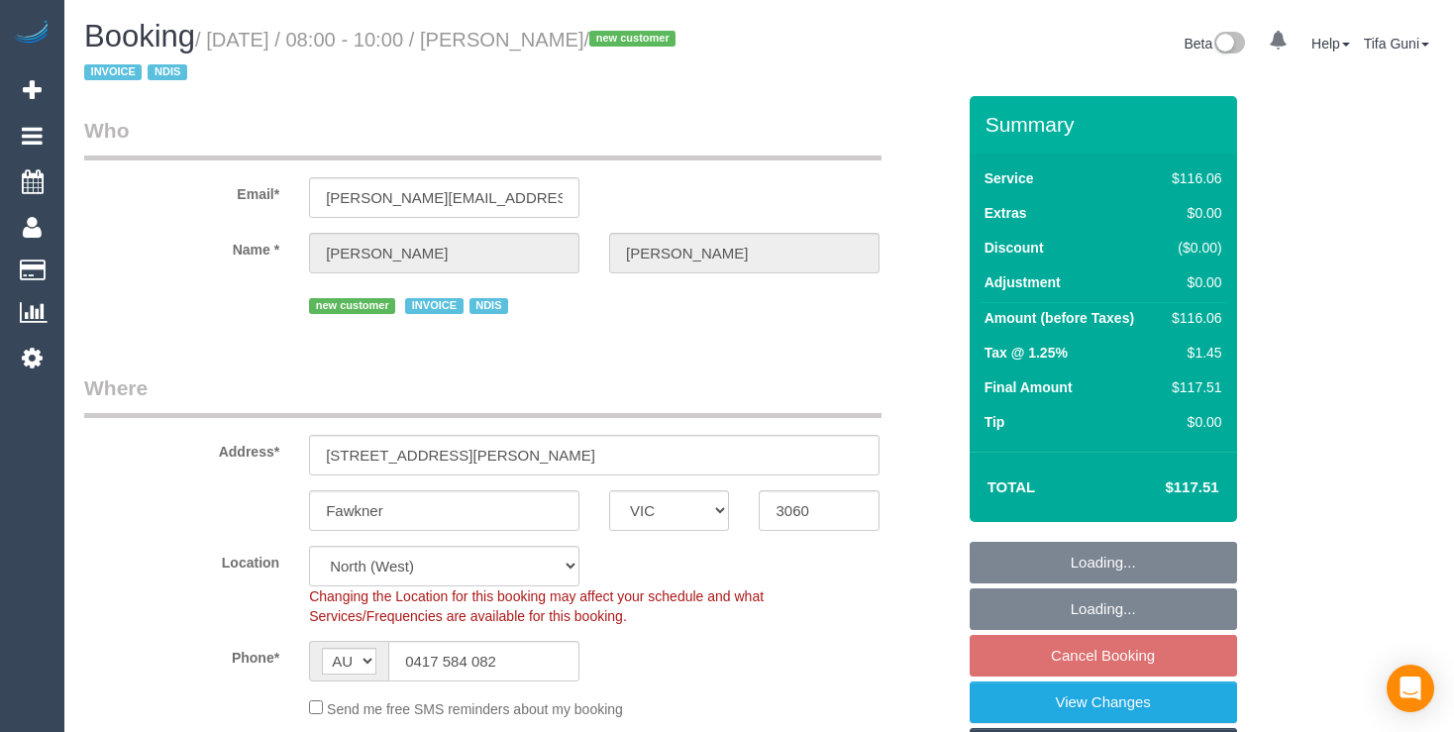
select select "number:28"
select select "number:14"
select select "number:18"
select select "object:1461"
select select "spot1"
